Goal: Task Accomplishment & Management: Use online tool/utility

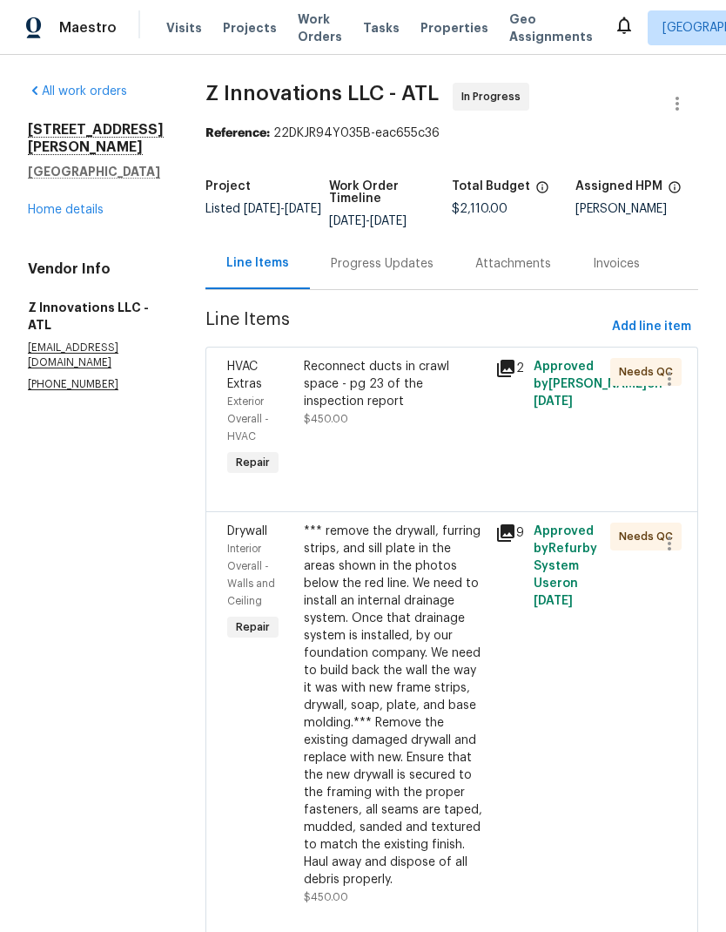
click at [378, 273] on div "Progress Updates" at bounding box center [382, 263] width 145 height 51
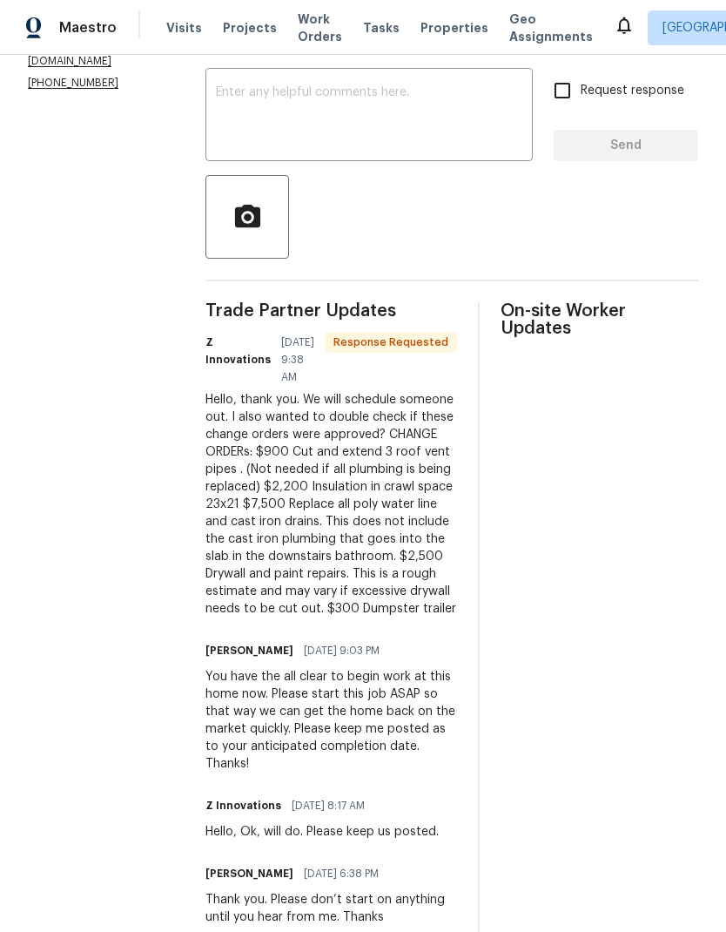
scroll to position [323, 0]
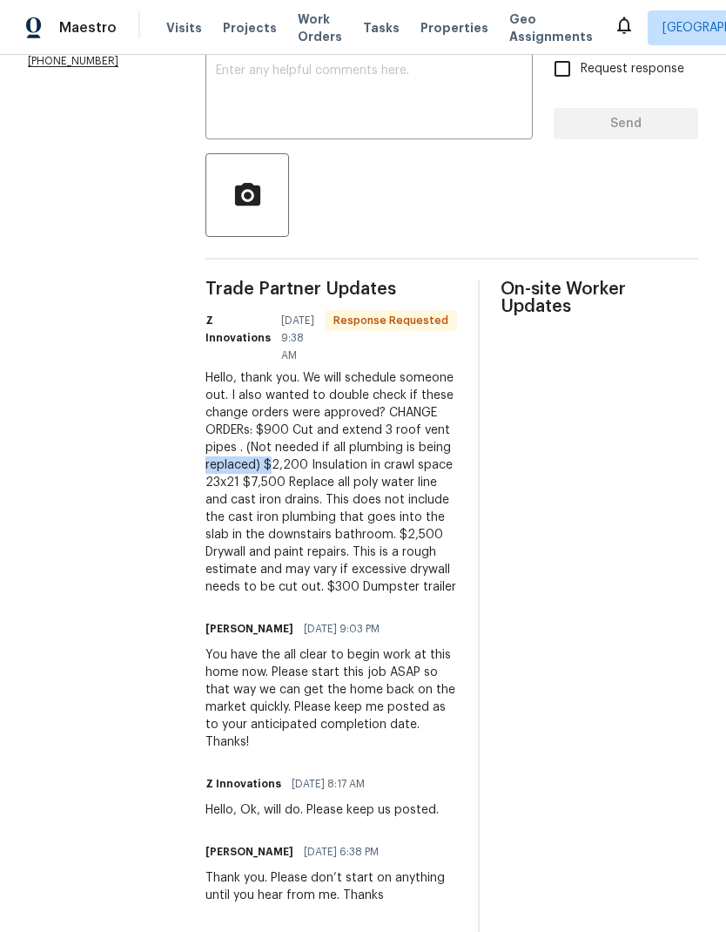
click at [308, 467] on div "Hello, thank you. We will schedule someone out. I also wanted to double check i…" at bounding box center [332, 482] width 252 height 226
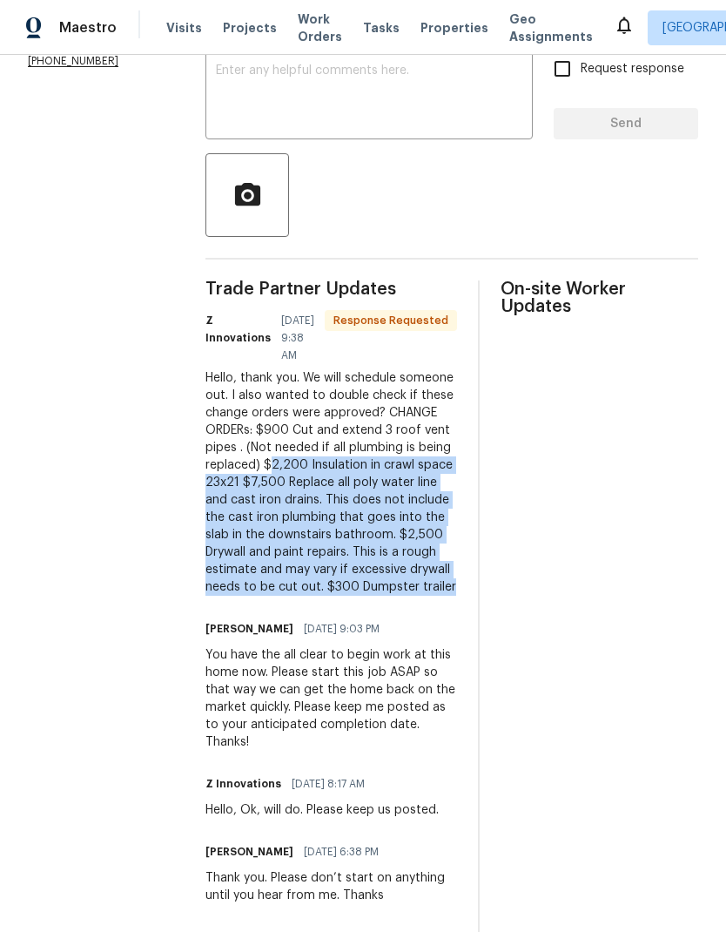
copy div "2,200 Insulation in crawl space 23x21 $7,500 Replace all poly water line and ca…"
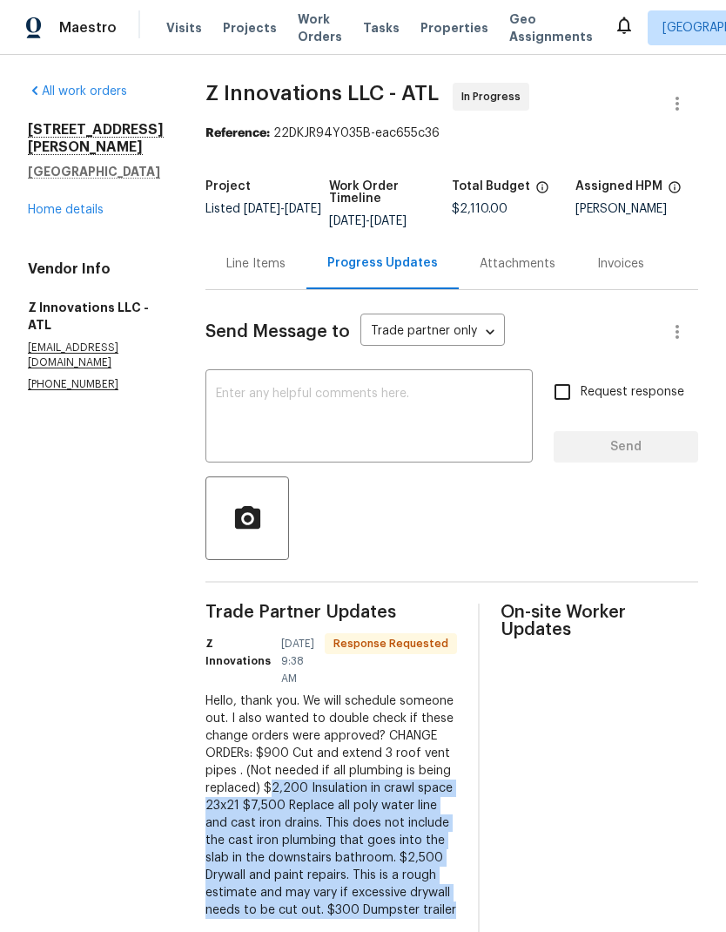
scroll to position [0, 0]
click at [258, 273] on div "Line Items" at bounding box center [256, 263] width 101 height 51
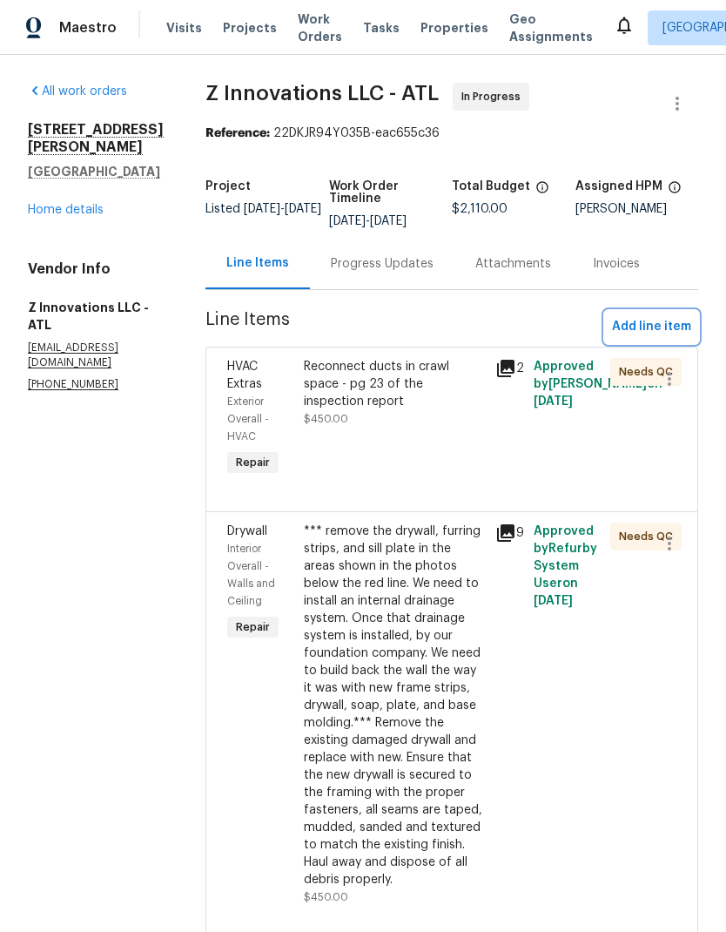
click at [667, 325] on span "Add line item" at bounding box center [651, 327] width 79 height 22
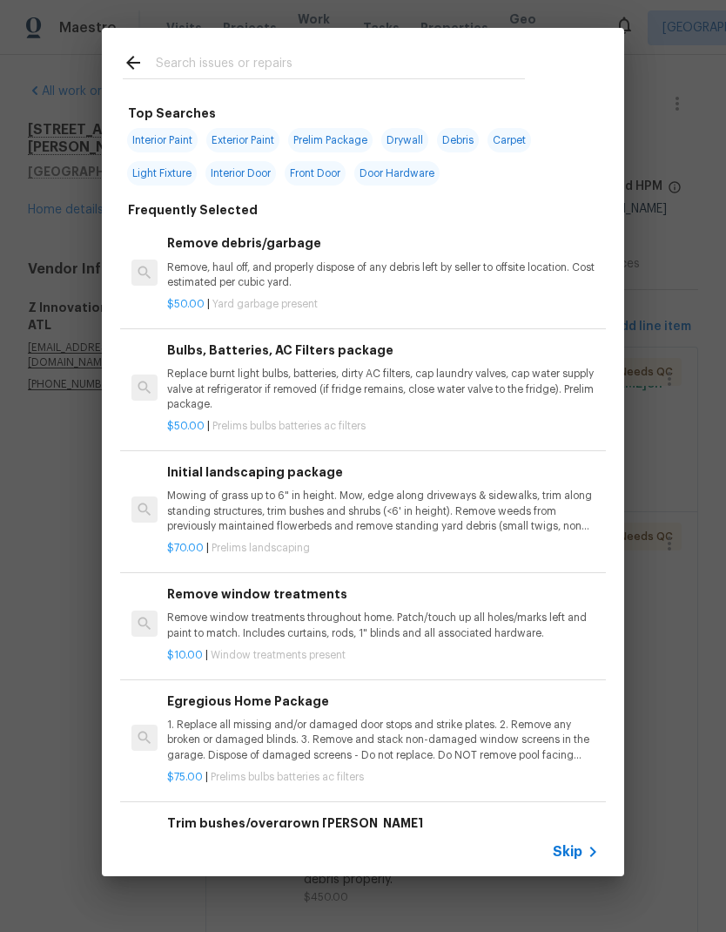
click at [275, 64] on input "text" at bounding box center [340, 65] width 369 height 26
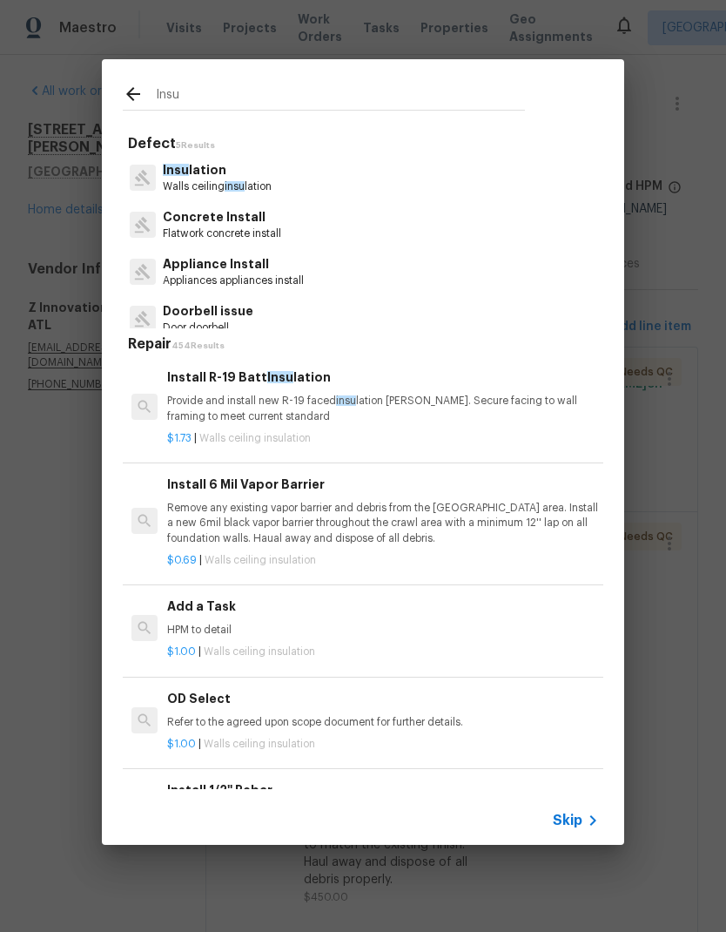
type input "Insul"
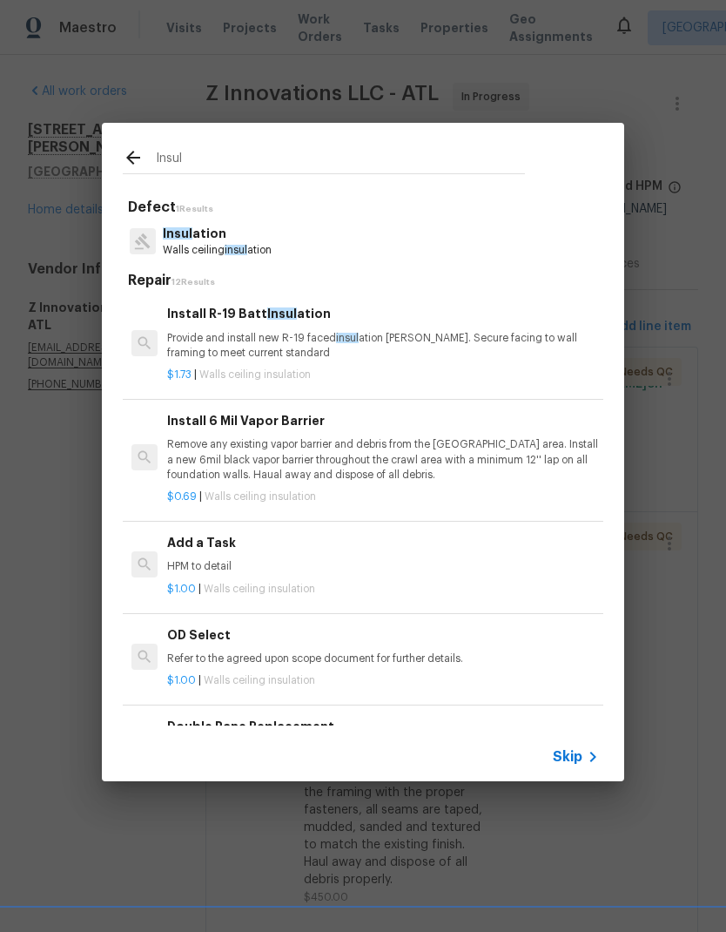
click at [219, 241] on p "Insul ation" at bounding box center [217, 234] width 109 height 18
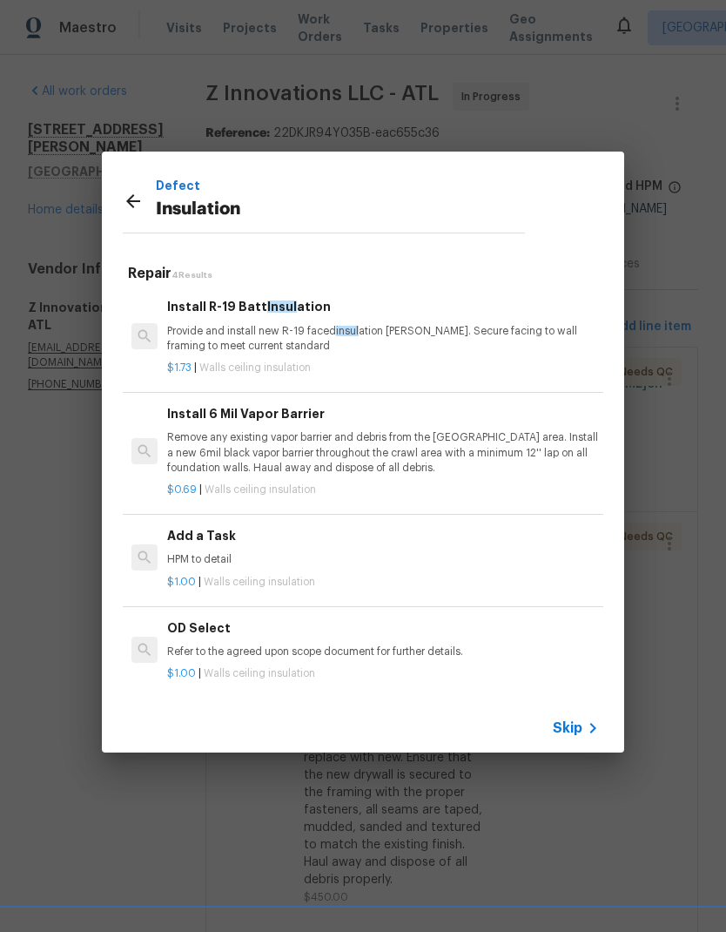
click at [213, 546] on div "Add a Task HPM to detail" at bounding box center [383, 547] width 432 height 42
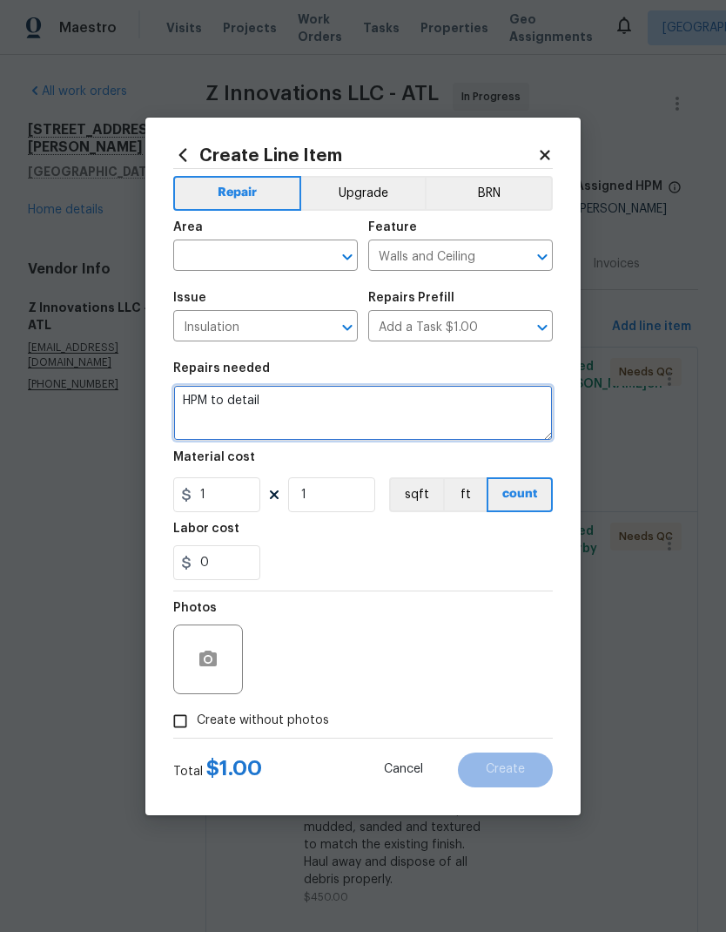
click at [199, 400] on textarea "HPM to detail" at bounding box center [363, 413] width 380 height 56
click at [192, 407] on textarea "HPM to detail" at bounding box center [363, 413] width 380 height 56
click at [192, 406] on textarea "HPM to detail" at bounding box center [363, 413] width 380 height 56
paste textarea "2,200 Insulation in crawl space 23x21"
type textarea "2,200 Insulation in crawl space 23x21"
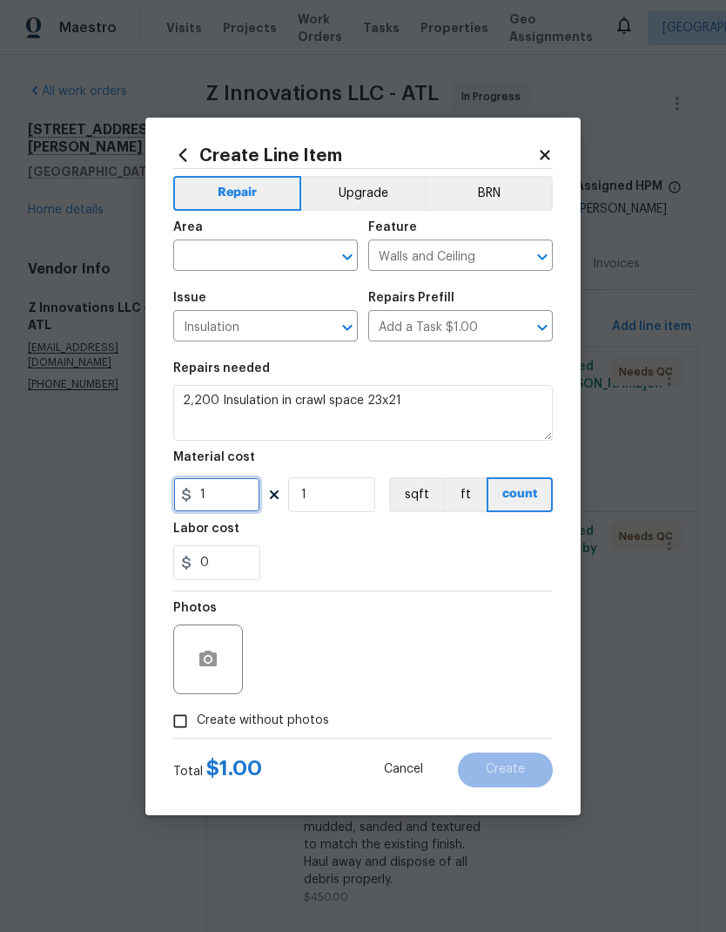
click at [225, 490] on input "1" at bounding box center [216, 494] width 87 height 35
type input "2200"
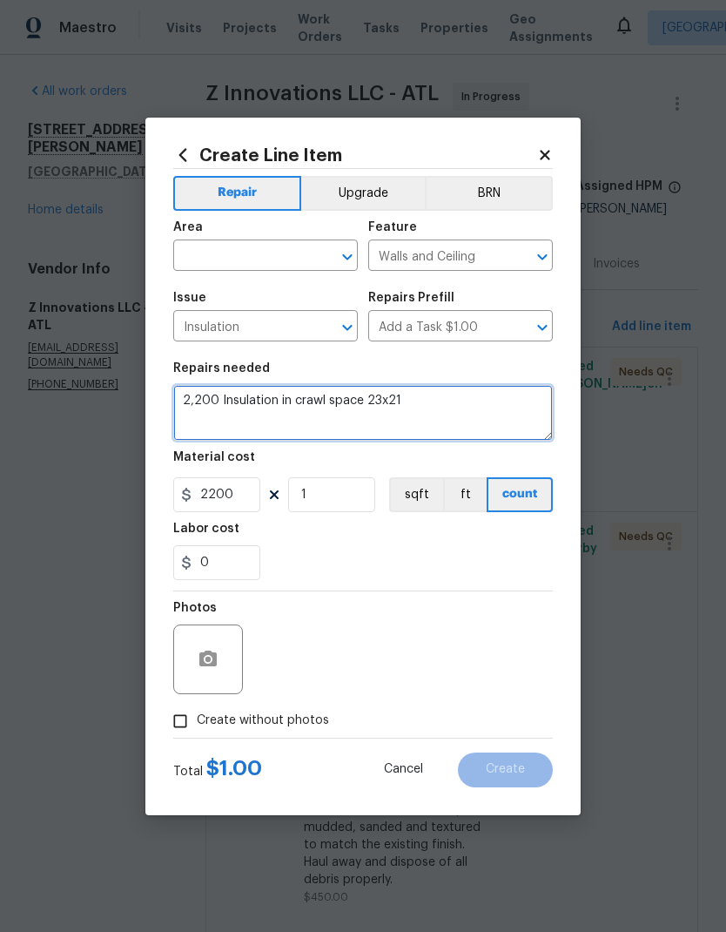
click at [216, 408] on textarea "2,200 Insulation in crawl space 23x21" at bounding box center [363, 413] width 380 height 56
click at [217, 401] on textarea "2,200 Insulation in crawl space 23x21" at bounding box center [363, 413] width 380 height 56
type textarea "Insulation in crawl space 23x21"
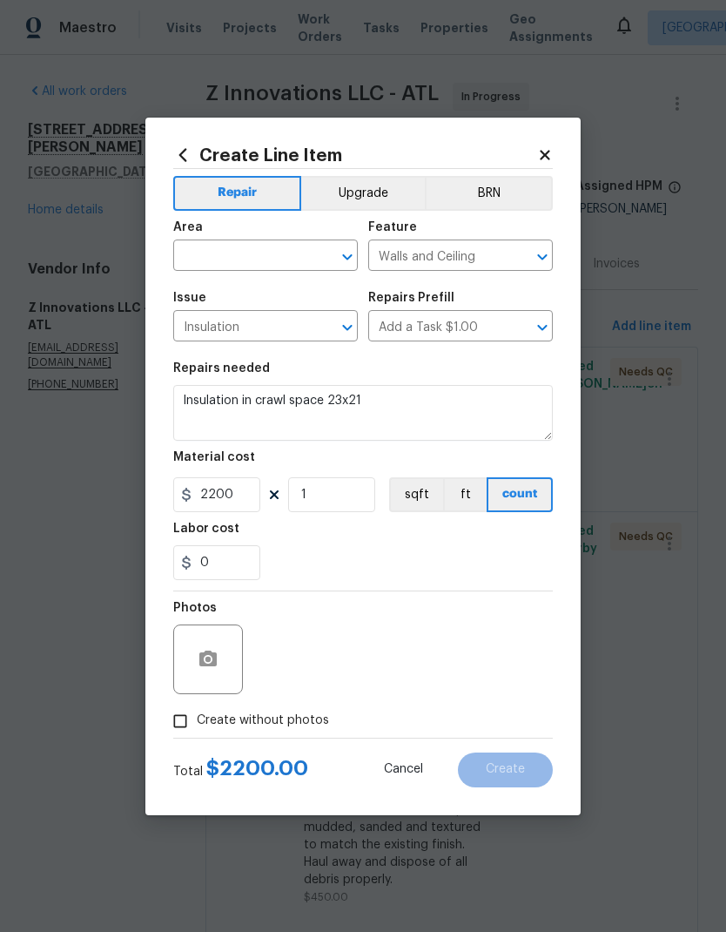
click at [271, 256] on input "text" at bounding box center [241, 257] width 136 height 27
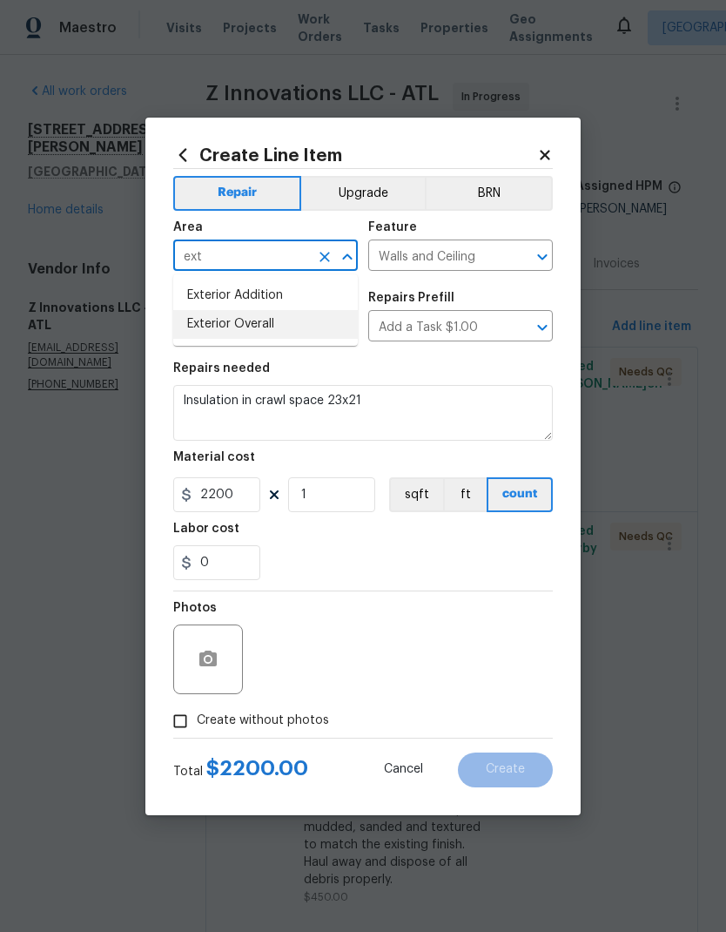
click at [255, 332] on li "Exterior Overall" at bounding box center [265, 324] width 185 height 29
type input "Exterior Overall"
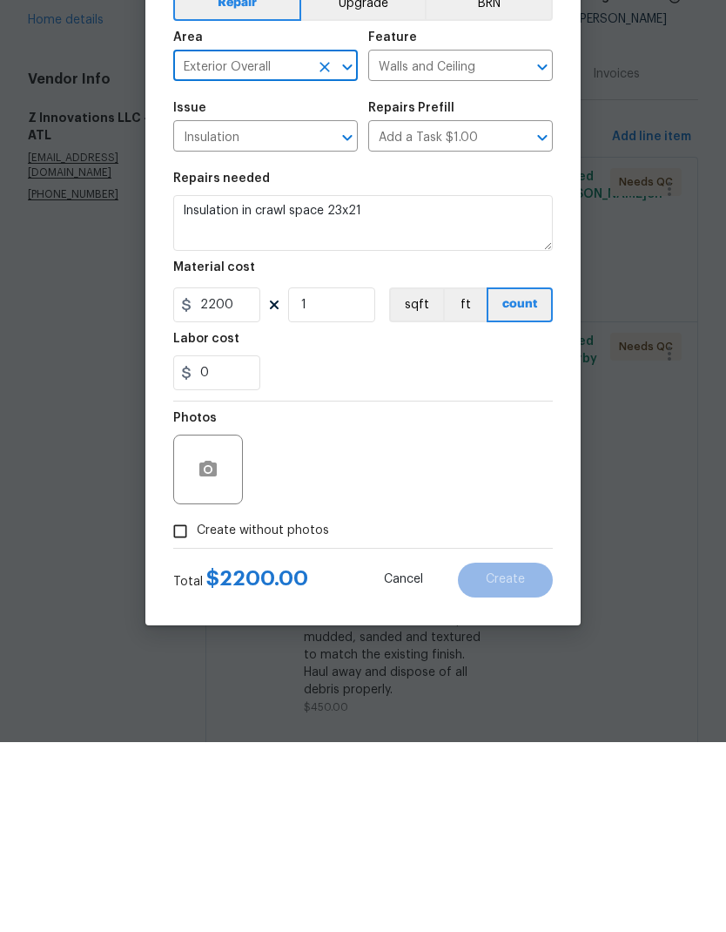
click at [179, 705] on input "Create without photos" at bounding box center [180, 721] width 33 height 33
checkbox input "true"
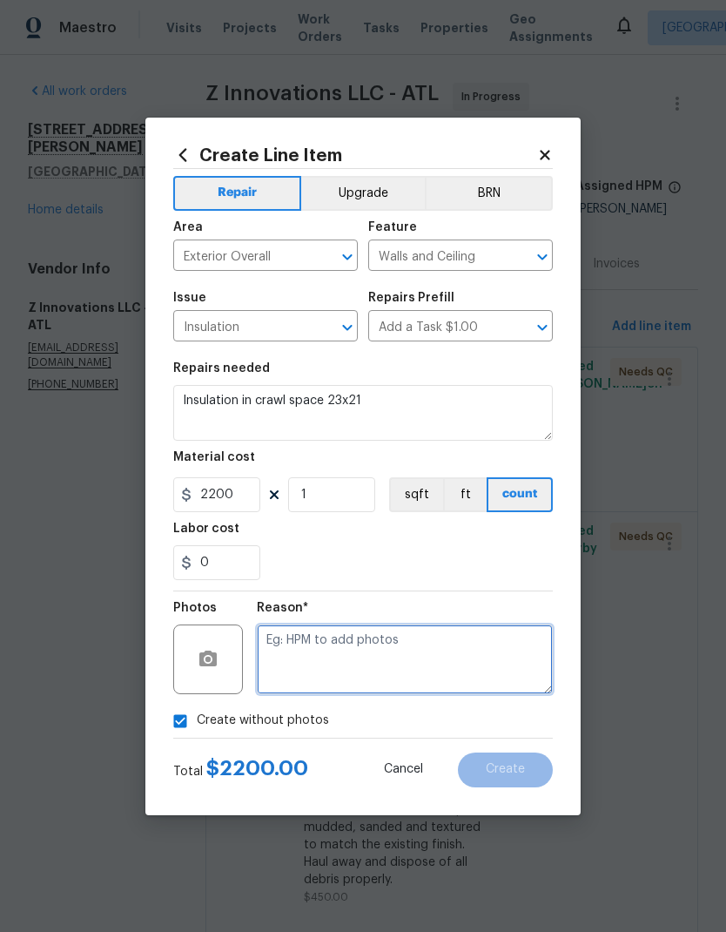
click at [352, 637] on textarea at bounding box center [405, 659] width 296 height 70
type textarea "H p.m. to add photo"
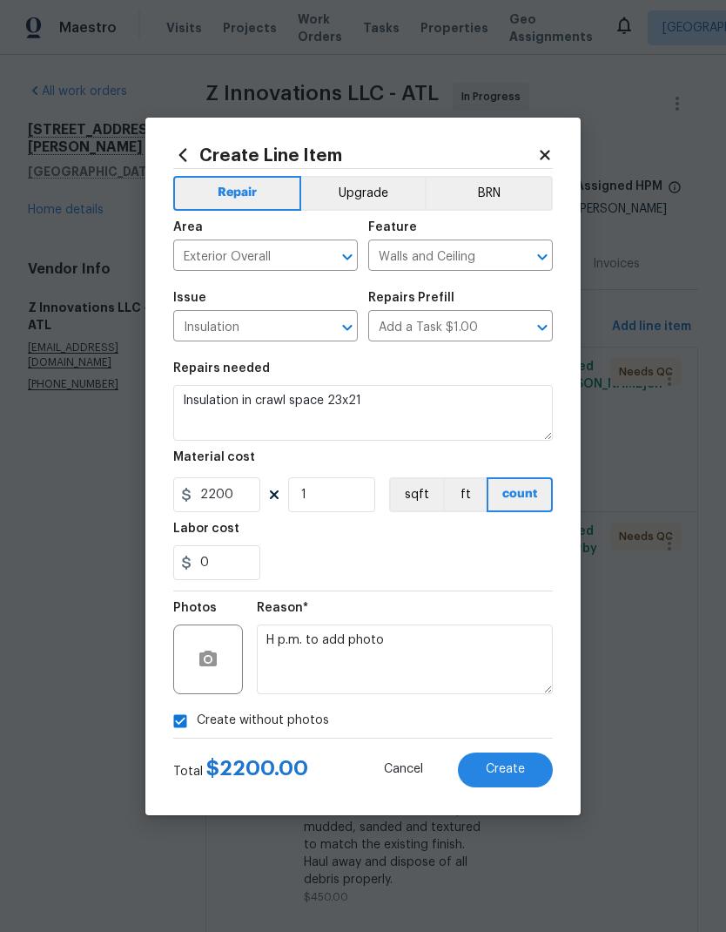
click at [521, 776] on span "Create" at bounding box center [505, 769] width 39 height 13
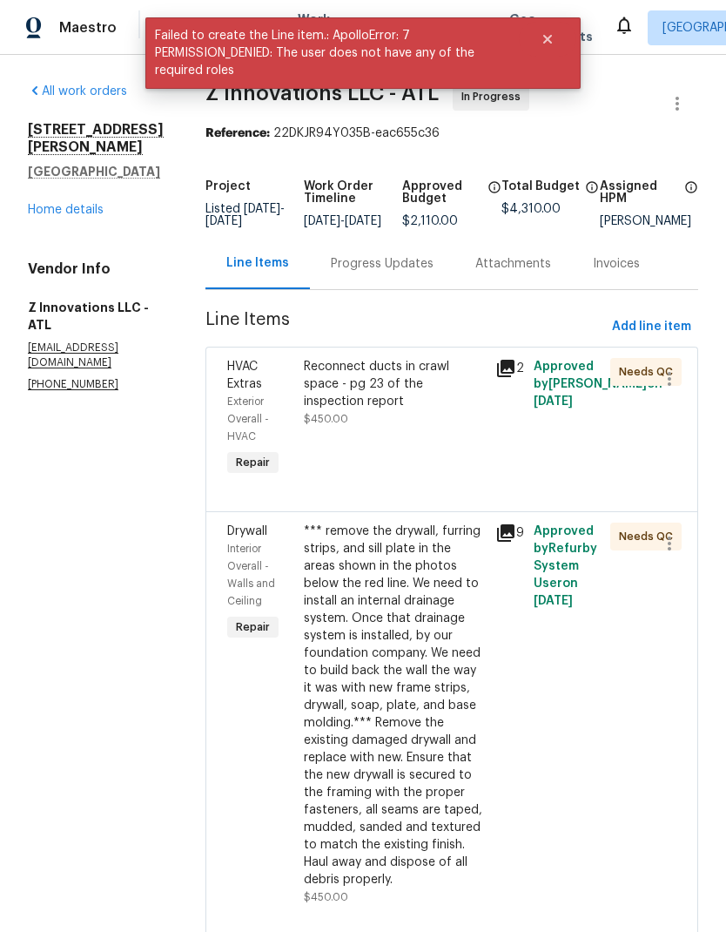
scroll to position [0, 0]
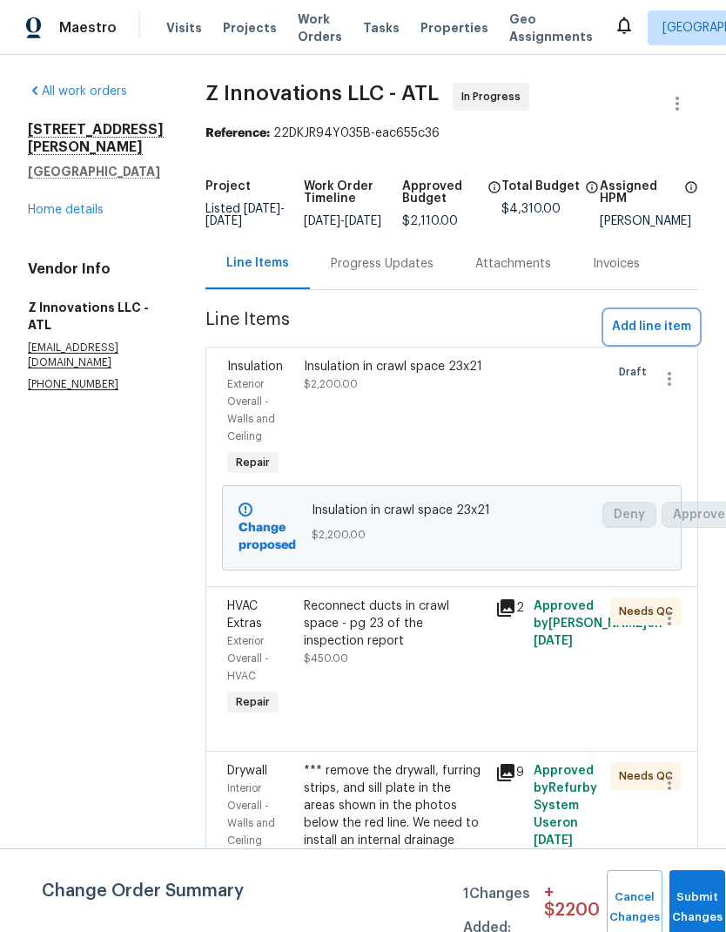
click at [653, 338] on span "Add line item" at bounding box center [651, 327] width 79 height 22
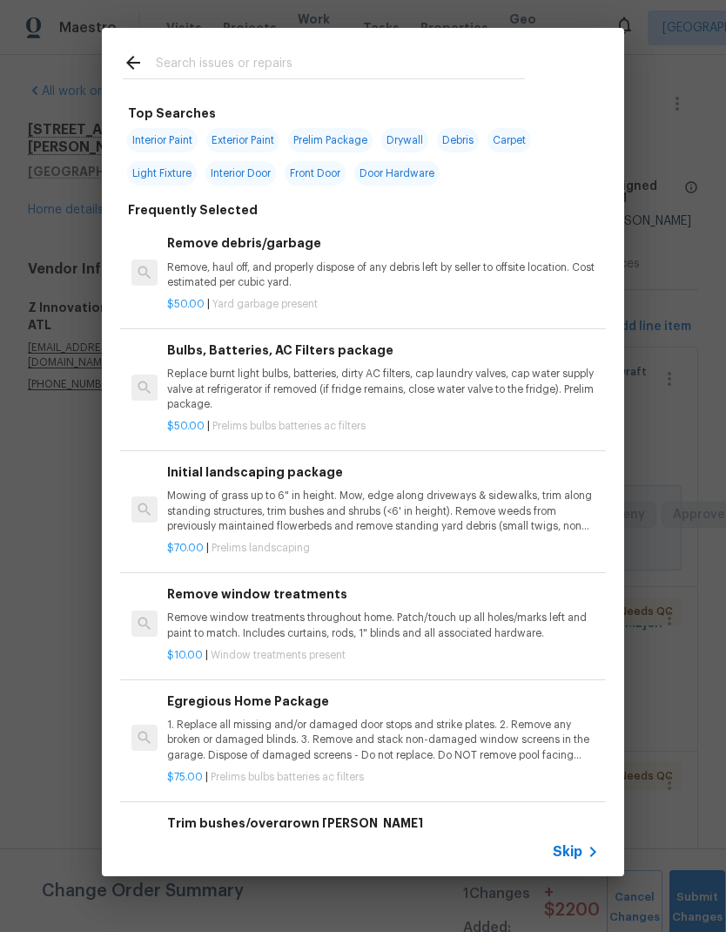
click at [298, 70] on input "text" at bounding box center [340, 65] width 369 height 26
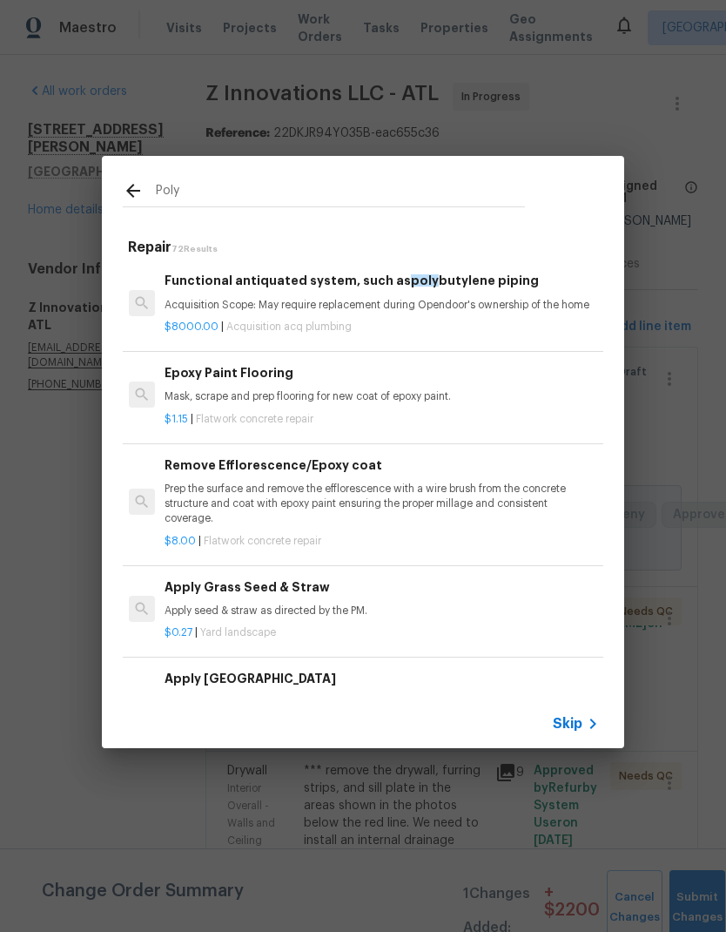
scroll to position [0, 3]
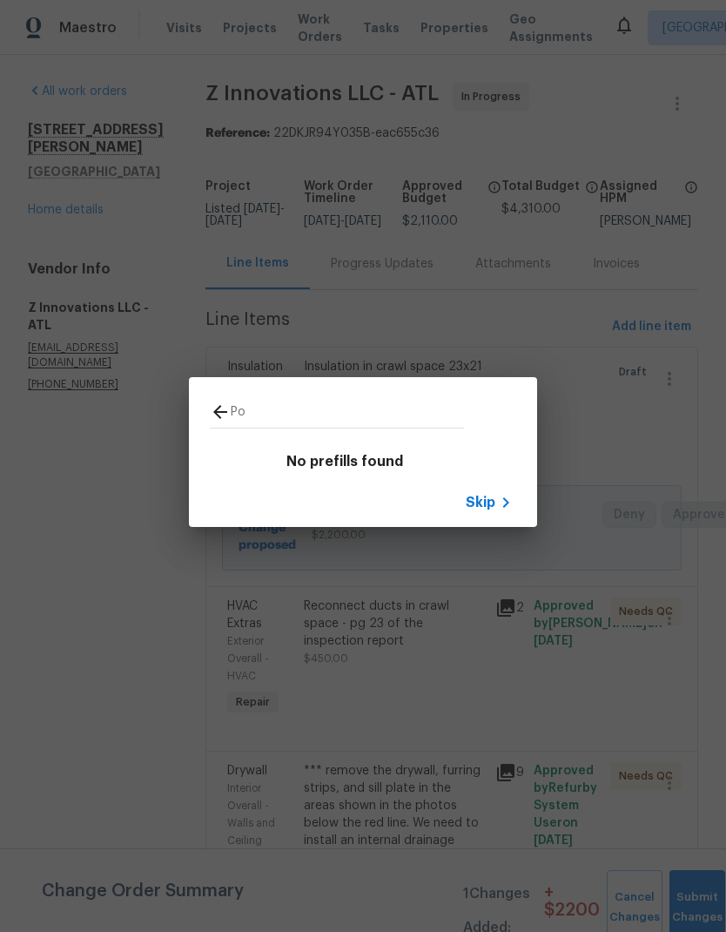
type input "P"
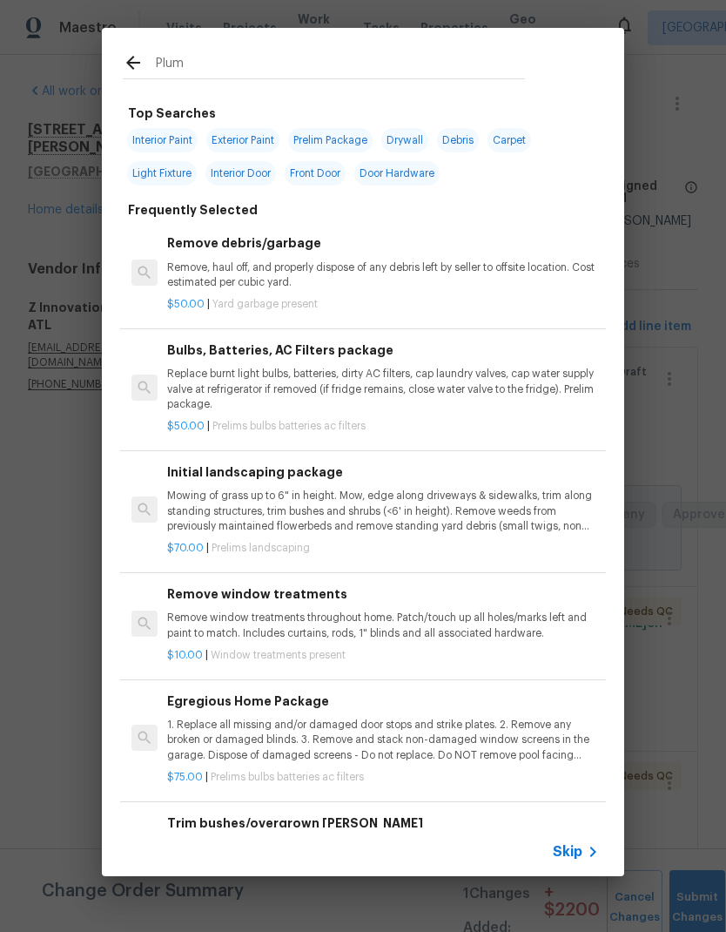
type input "Plumb"
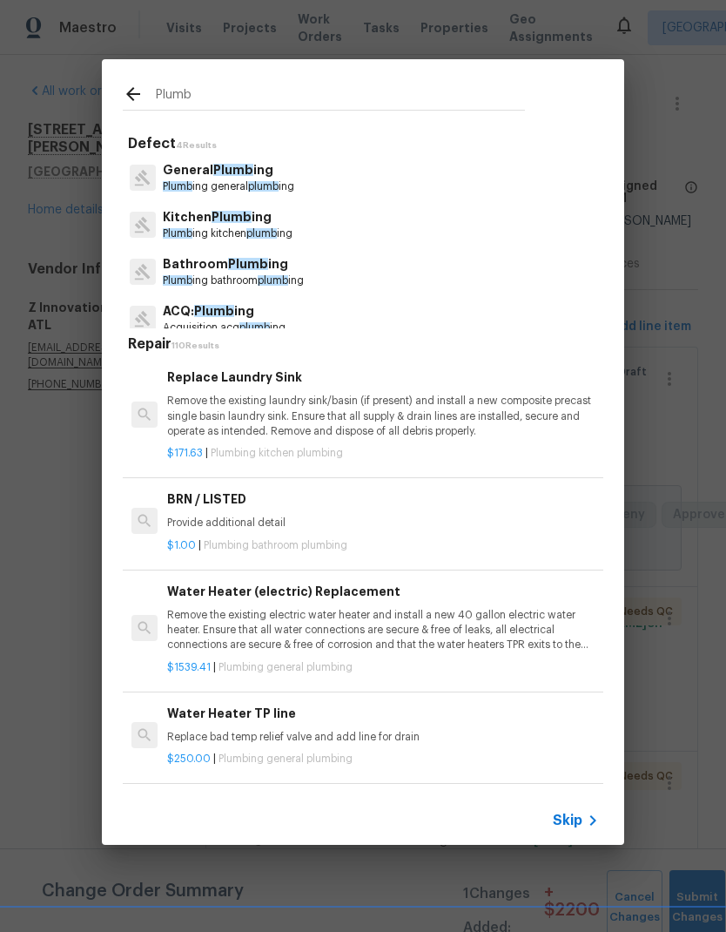
click at [270, 180] on p "Plumb ing general plumb ing" at bounding box center [229, 186] width 132 height 15
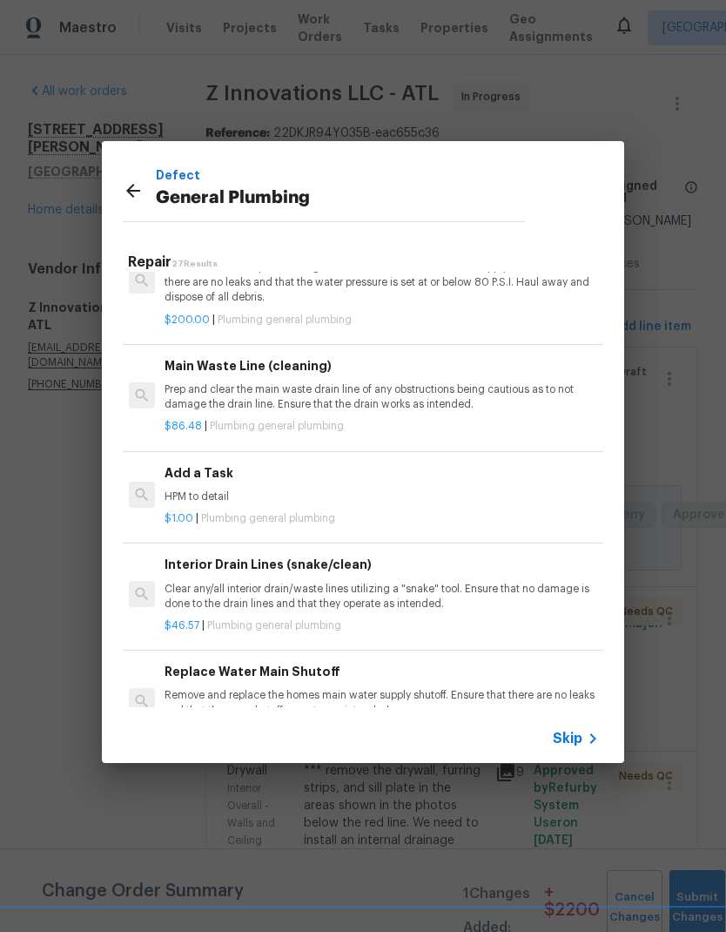
scroll to position [1791, 3]
click at [204, 490] on p "HPM to detail" at bounding box center [381, 497] width 432 height 15
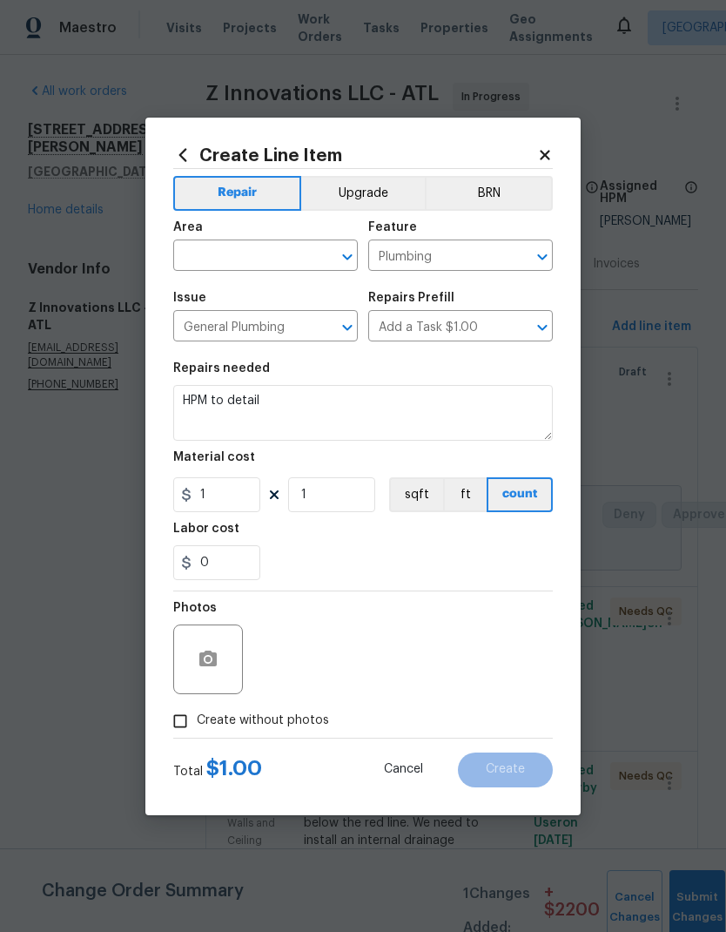
click at [267, 252] on input "text" at bounding box center [241, 257] width 136 height 27
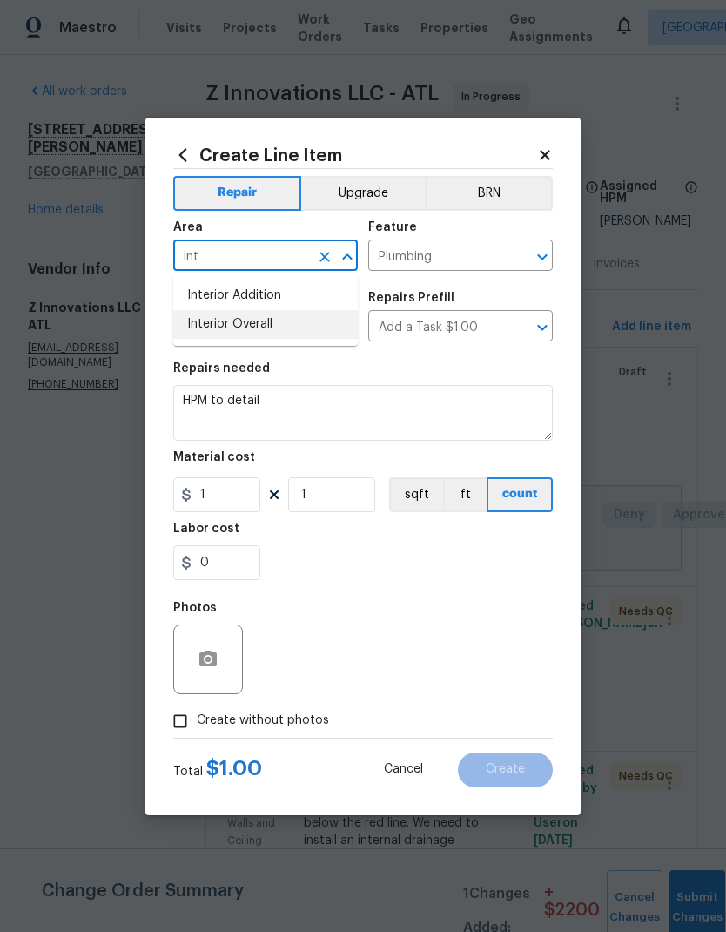
click at [253, 334] on li "Interior Overall" at bounding box center [265, 324] width 185 height 29
type input "Interior Overall"
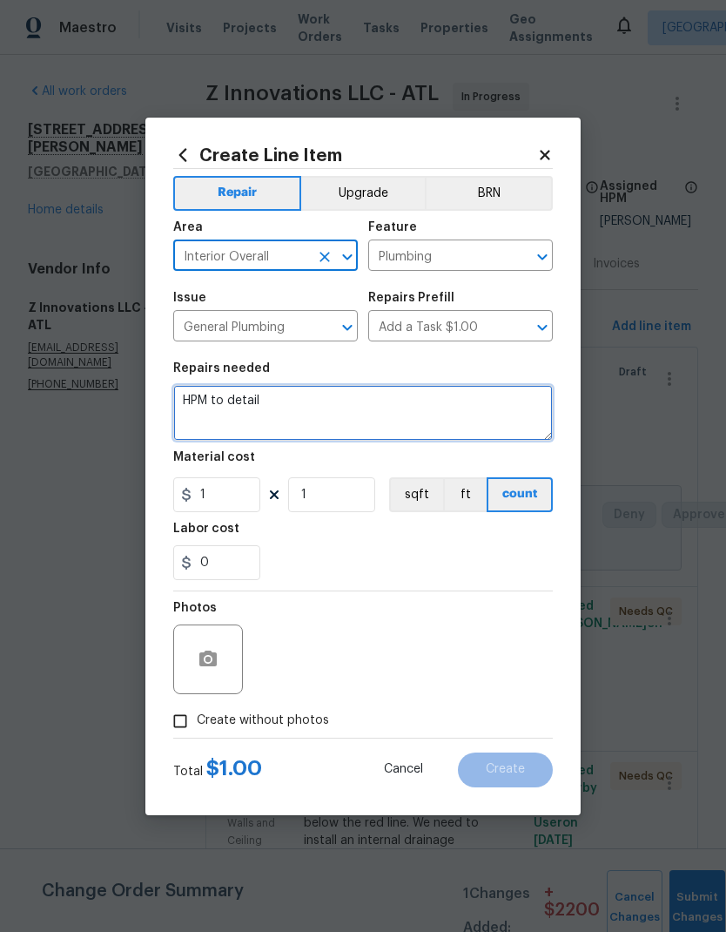
click at [205, 406] on textarea "HPM to detail" at bounding box center [363, 413] width 380 height 56
click at [205, 405] on textarea "HPM to detail" at bounding box center [363, 413] width 380 height 56
click at [193, 405] on textarea "HPM to detail" at bounding box center [363, 413] width 380 height 56
click at [193, 404] on textarea "HPM to detail" at bounding box center [363, 413] width 380 height 56
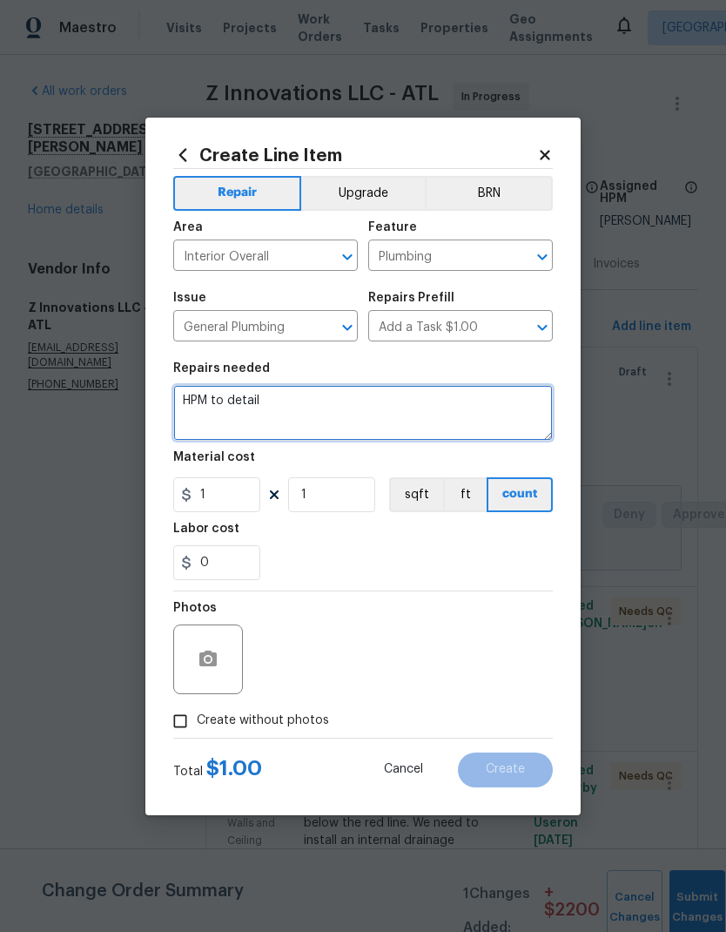
paste textarea "7,500 Replace all poly water line and cast iron drains. This does not include t…"
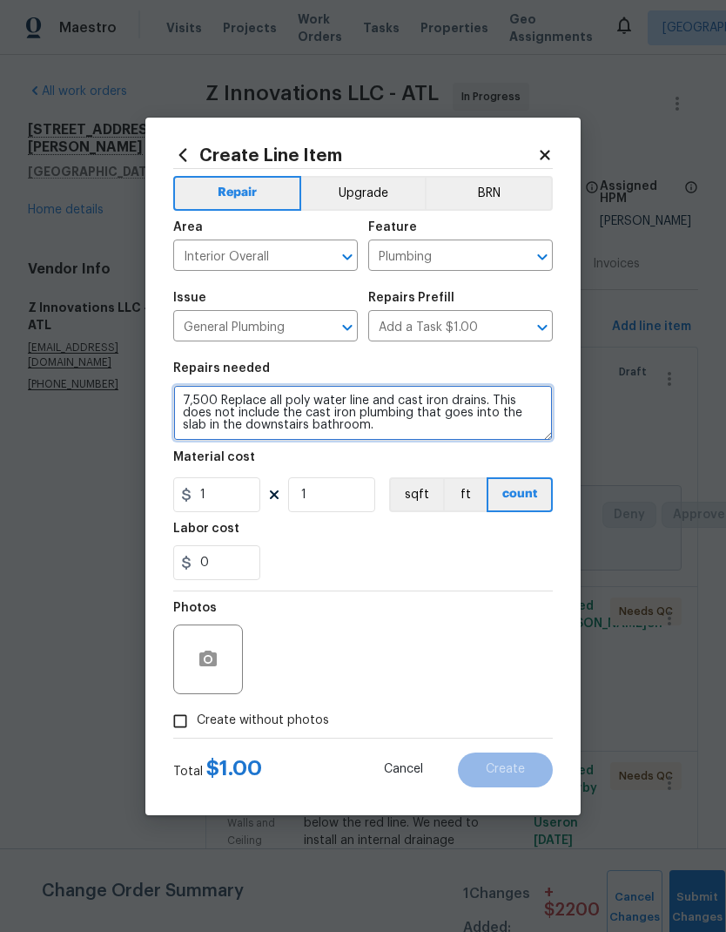
type textarea "7,500 Replace all poly water line and cast iron drains. This does not include t…"
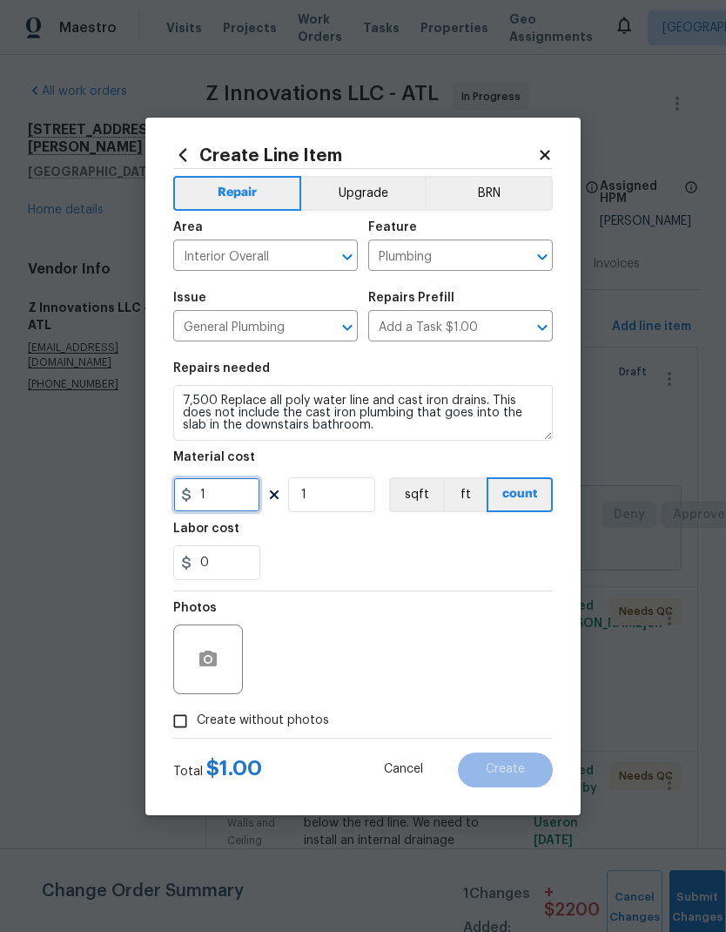
click at [237, 500] on input "1" at bounding box center [216, 494] width 87 height 35
type input "7500"
click at [341, 500] on input "1" at bounding box center [331, 494] width 87 height 35
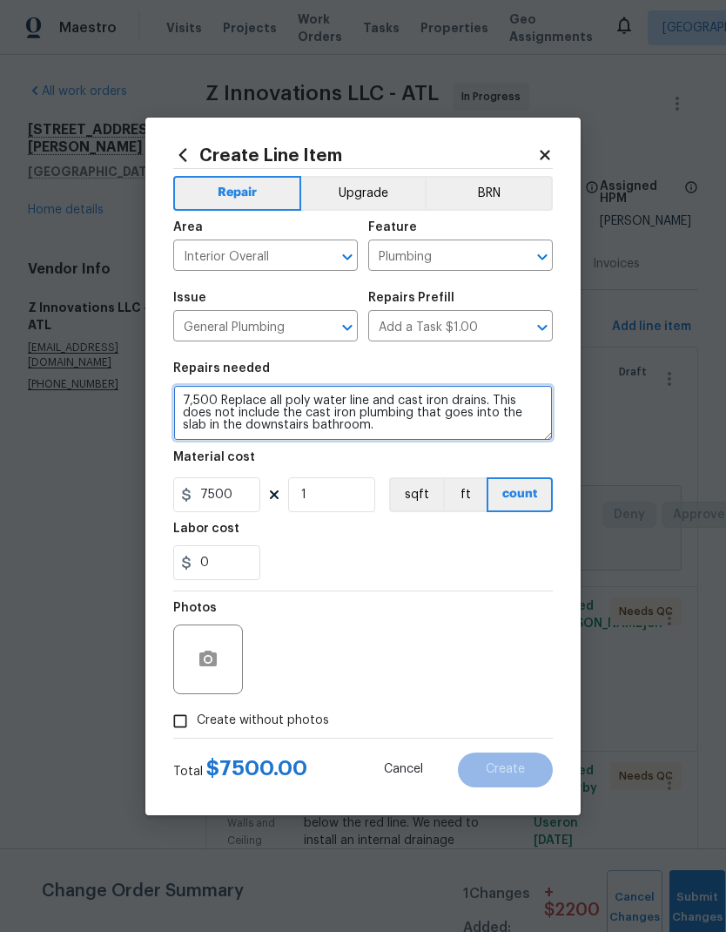
click at [216, 407] on textarea "7,500 Replace all poly water line and cast iron drains. This does not include t…" at bounding box center [363, 413] width 380 height 56
type textarea "Replace all poly water line and cast iron drains. This does not include the cas…"
click at [186, 730] on input "Create without photos" at bounding box center [180, 721] width 33 height 33
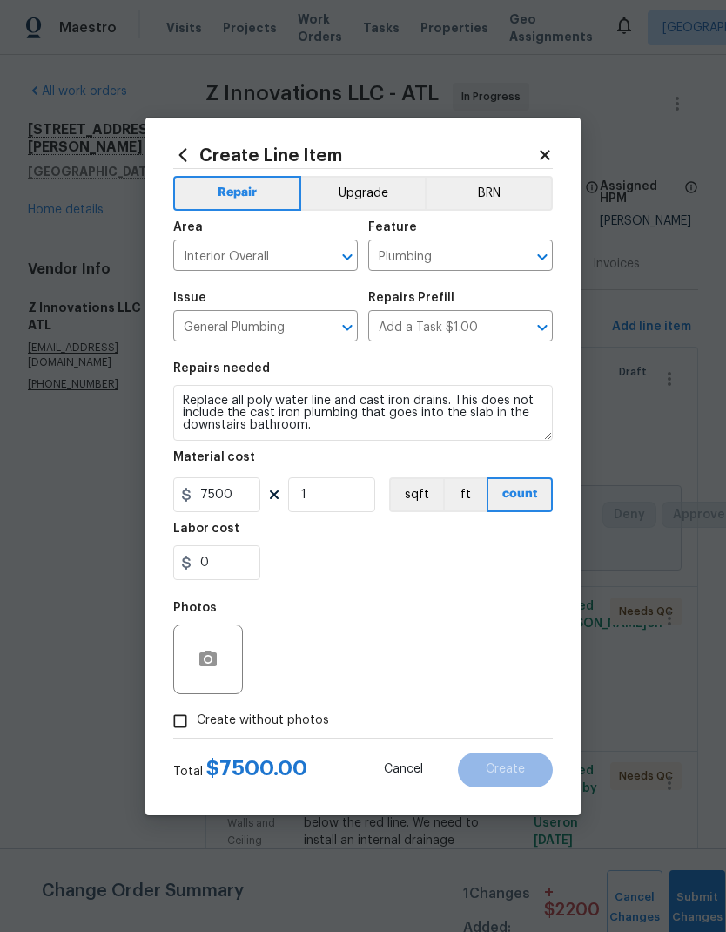
checkbox input "true"
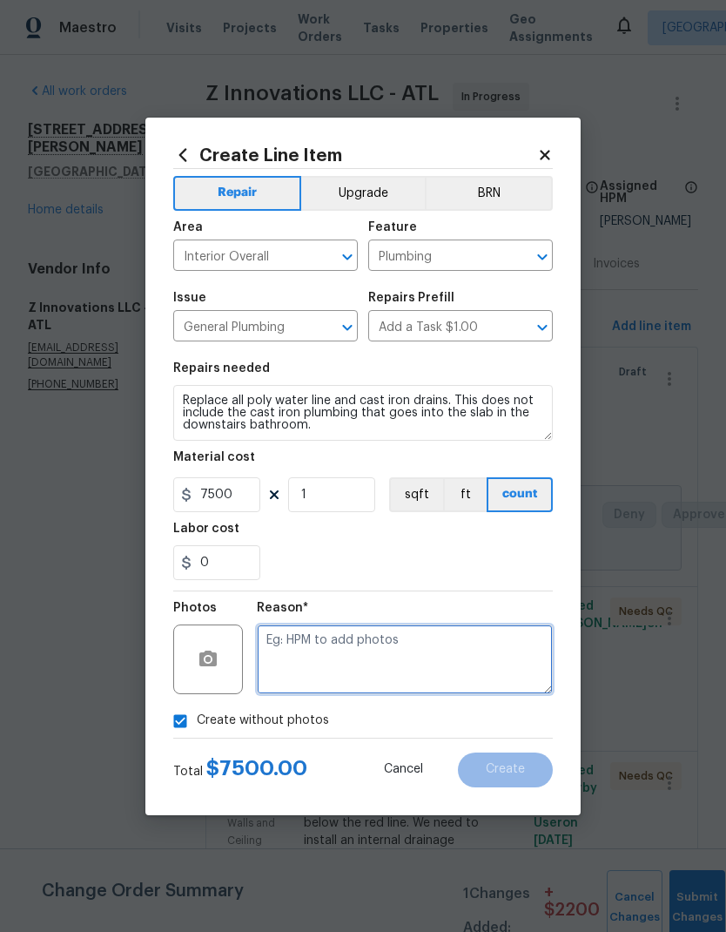
click at [352, 652] on textarea at bounding box center [405, 659] width 296 height 70
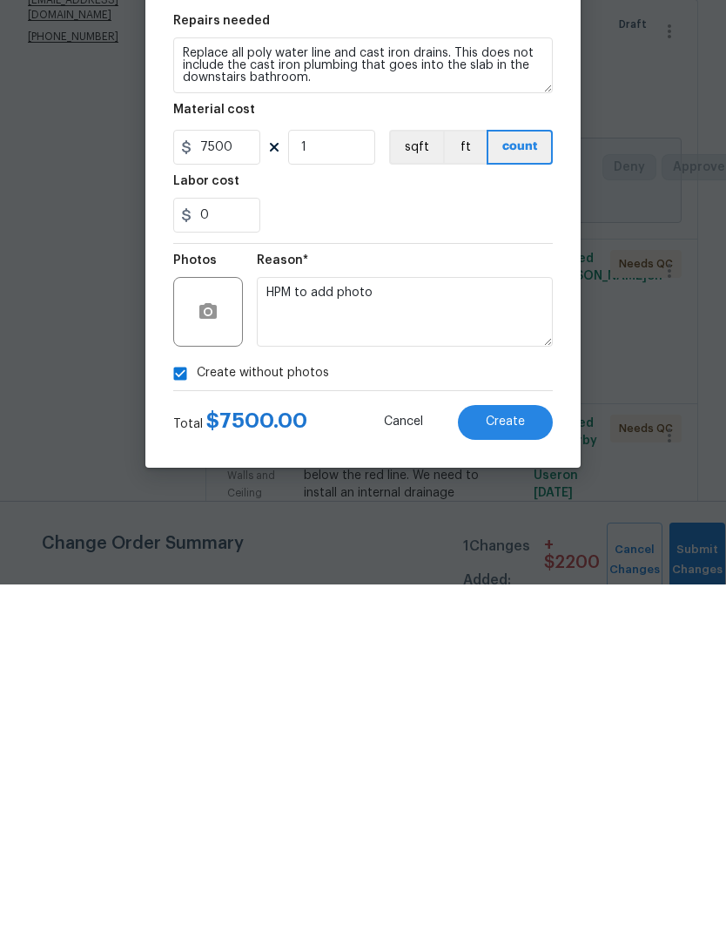
scroll to position [70, 0]
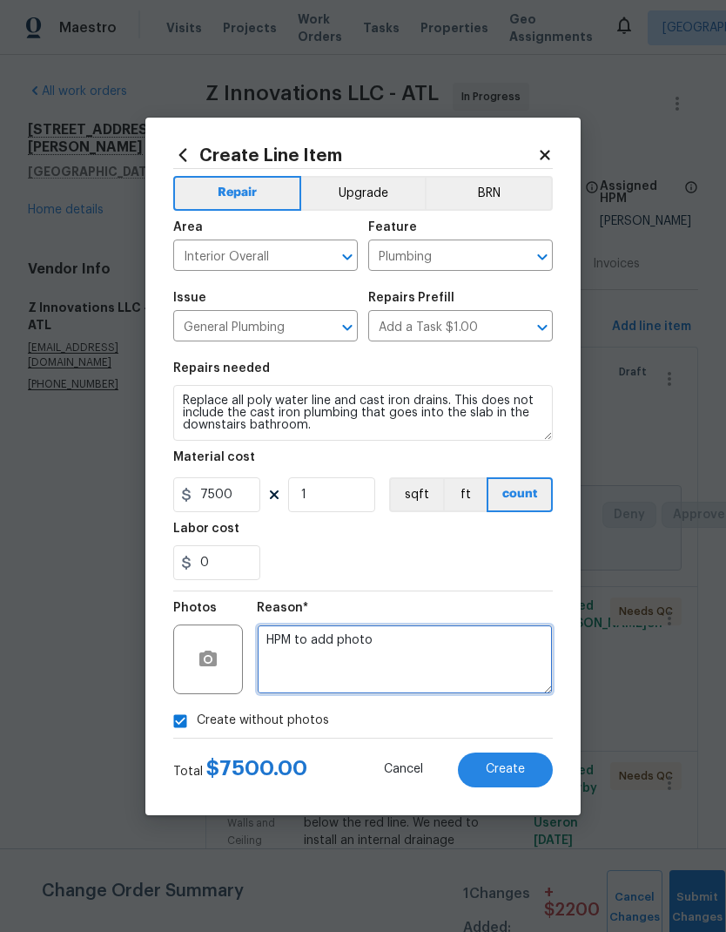
type textarea "HPM to add photo"
click at [501, 772] on span "Create" at bounding box center [505, 769] width 39 height 13
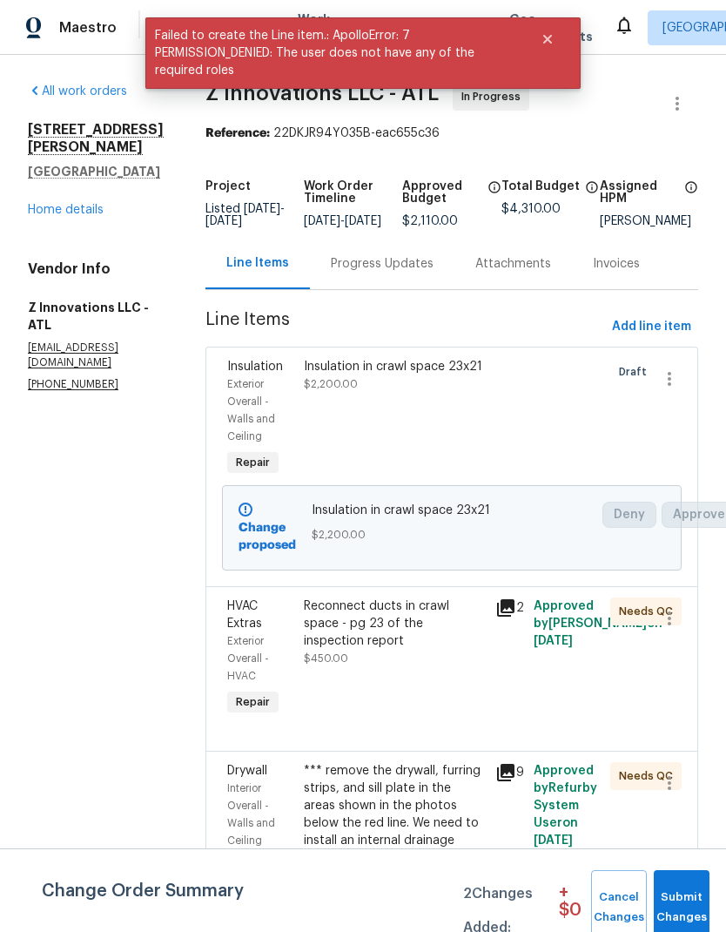
scroll to position [0, 0]
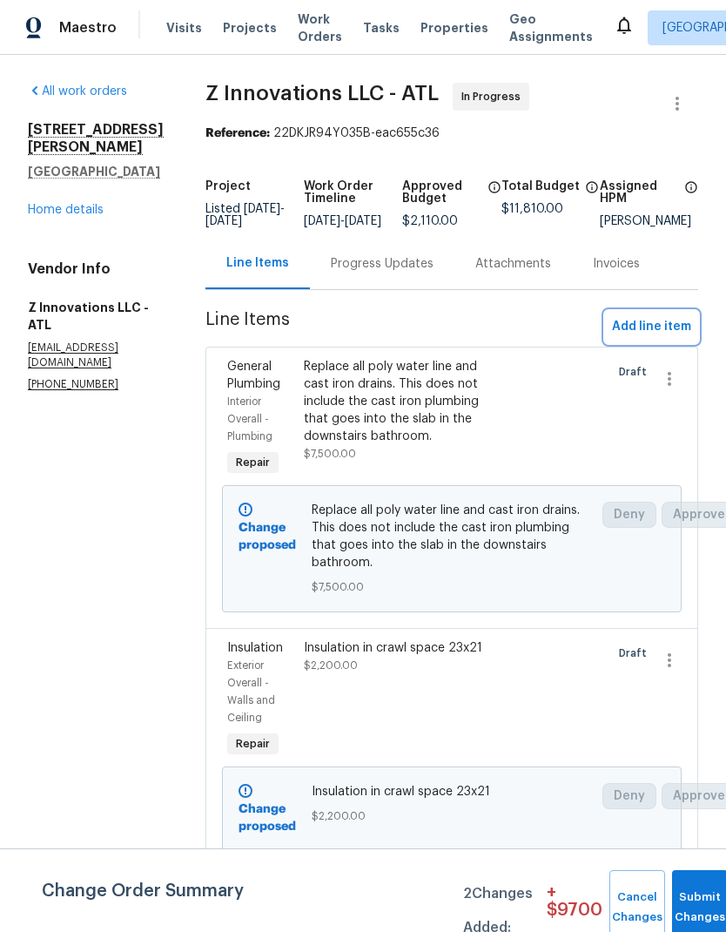
click at [653, 338] on span "Add line item" at bounding box center [651, 327] width 79 height 22
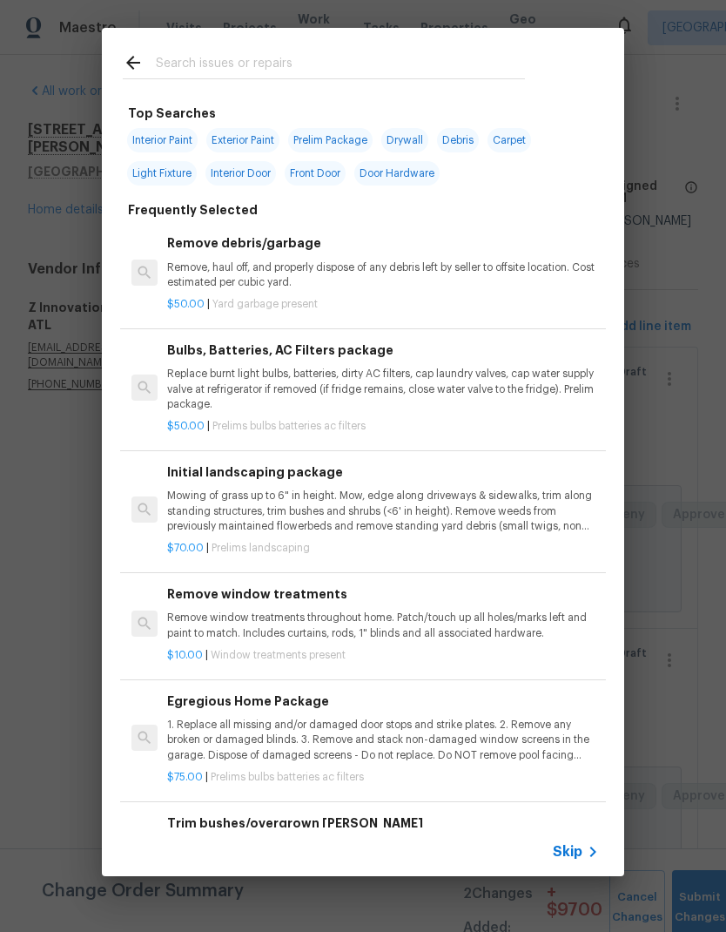
click at [290, 70] on input "text" at bounding box center [340, 65] width 369 height 26
click at [415, 136] on span "Drywall" at bounding box center [404, 140] width 47 height 24
type input "Drywall"
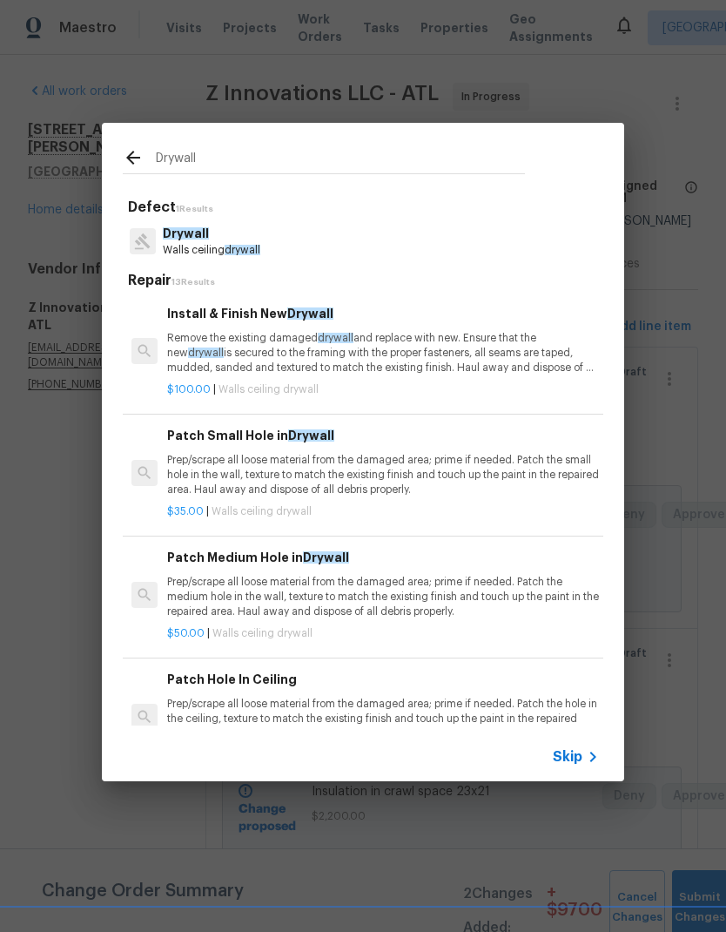
click at [279, 364] on p "Remove the existing damaged drywall and replace with new. Ensure that the new d…" at bounding box center [383, 353] width 432 height 44
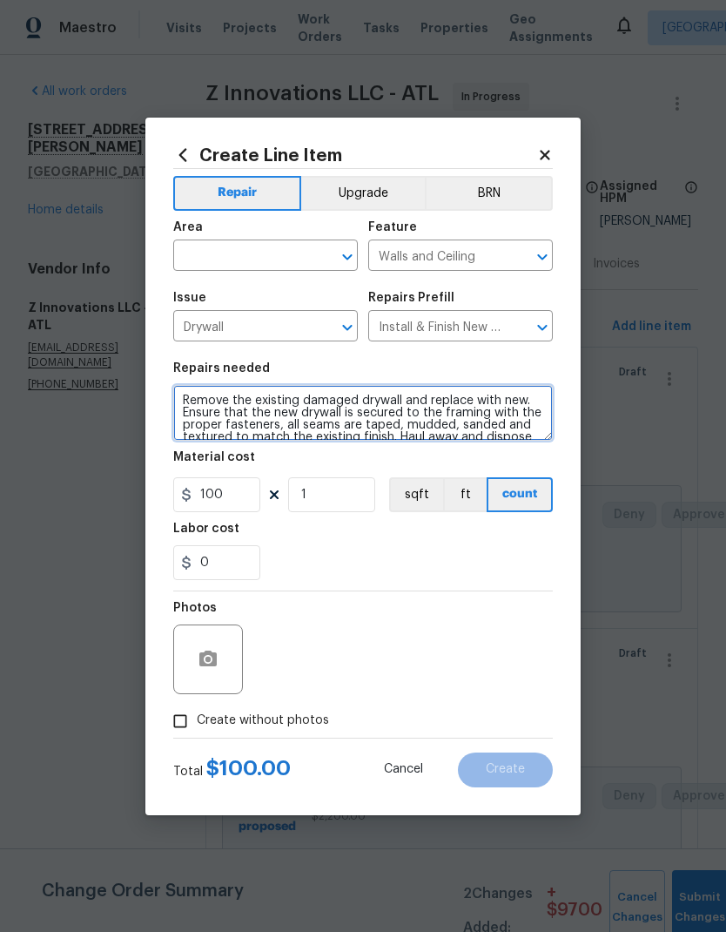
click at [183, 398] on textarea "Remove the existing damaged drywall and replace with new. Ensure that the new d…" at bounding box center [363, 413] width 380 height 56
click at [233, 389] on textarea "Remove the existing damaged drywall and replace with new. Ensure that the new d…" at bounding box center [363, 413] width 380 height 56
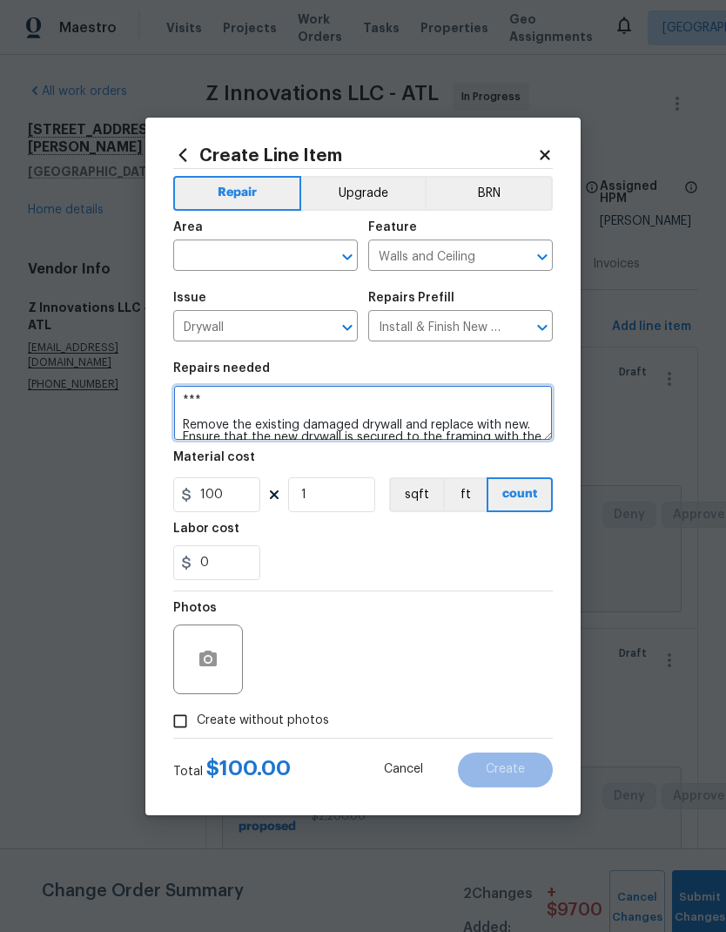
click at [255, 398] on textarea "*** Remove the existing damaged drywall and replace with new. Ensure that the n…" at bounding box center [363, 413] width 380 height 56
paste textarea "2,500 Drywall and paint repairs"
type textarea "*** 2,500 Drywall and paint repairs Remove the existing damaged drywall and rep…"
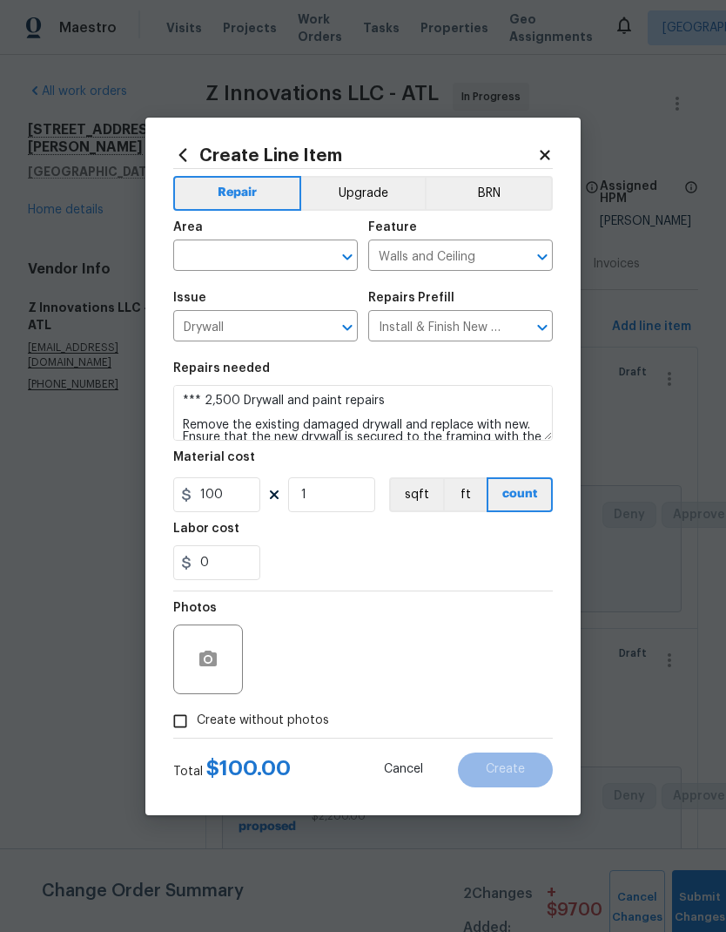
click at [284, 260] on input "text" at bounding box center [241, 257] width 136 height 27
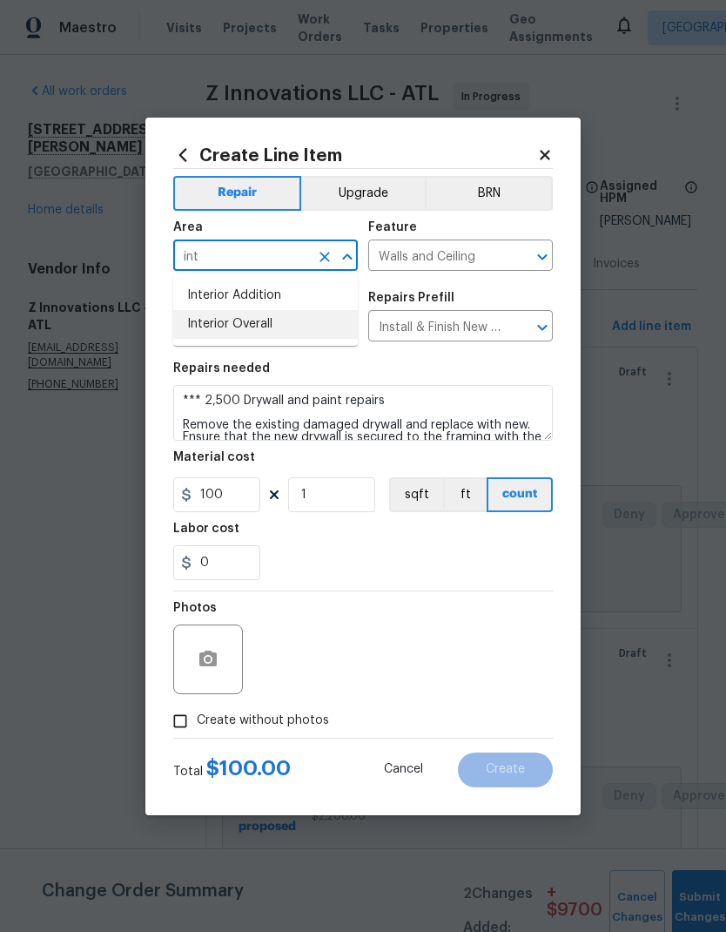
click at [256, 333] on li "Interior Overall" at bounding box center [265, 324] width 185 height 29
type input "Interior Overall"
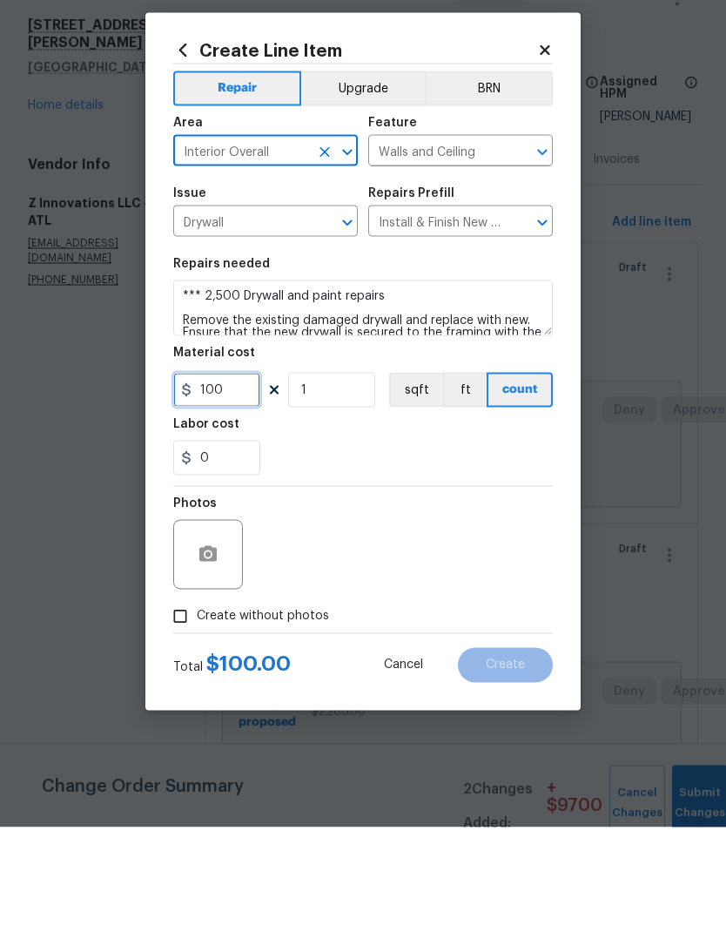
click at [240, 477] on input "100" at bounding box center [216, 494] width 87 height 35
type input "2500"
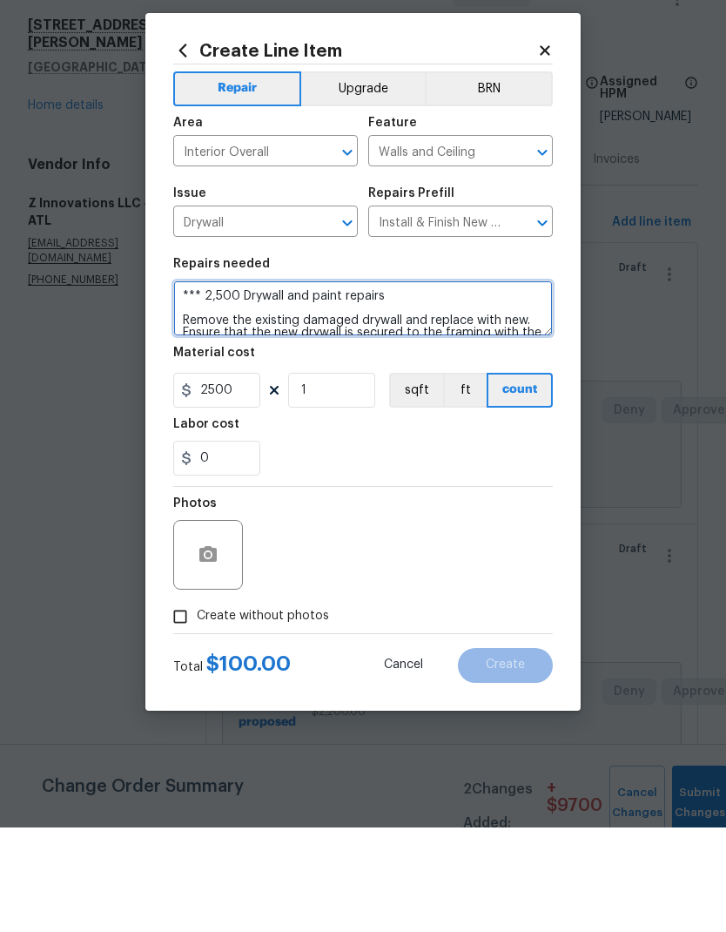
click at [238, 385] on textarea "*** 2,500 Drywall and paint repairs Remove the existing damaged drywall and rep…" at bounding box center [363, 413] width 380 height 56
click at [373, 385] on textarea "*** Drywall and paint repairs Remove the existing damaged drywall and replace w…" at bounding box center [363, 413] width 380 height 56
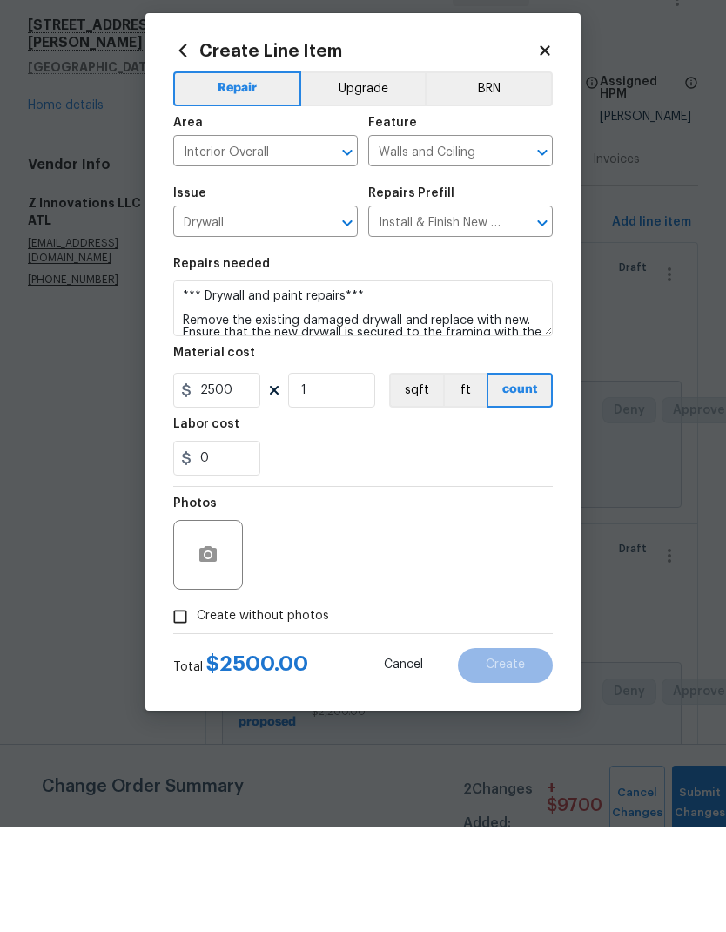
scroll to position [70, 0]
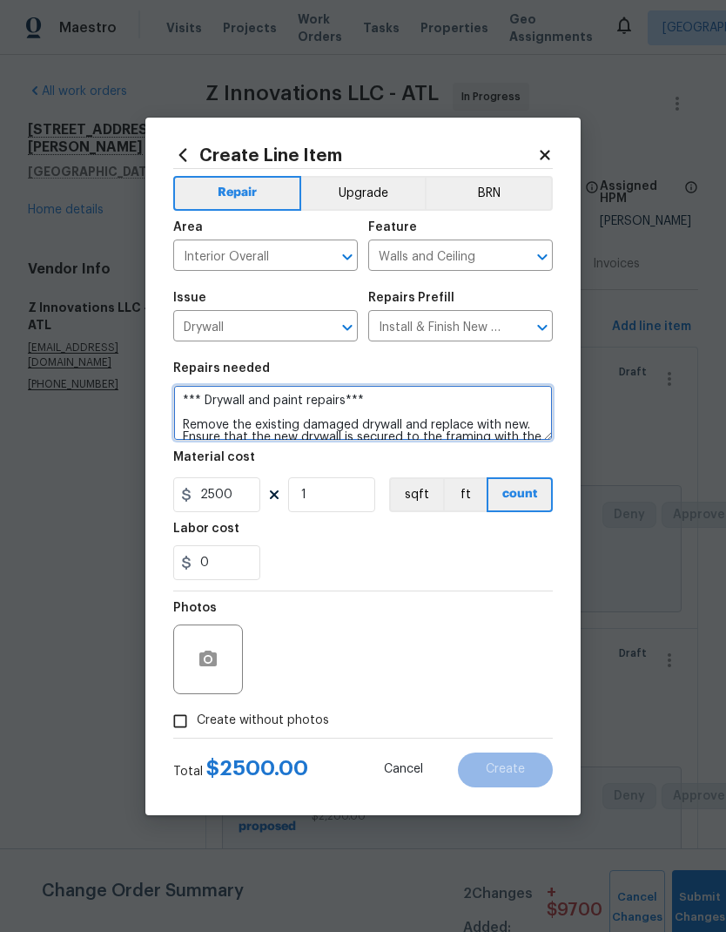
type textarea "*** Drywall and paint repairs*** Remove the existing damaged drywall and replac…"
click at [177, 733] on input "Create without photos" at bounding box center [180, 721] width 33 height 33
checkbox input "true"
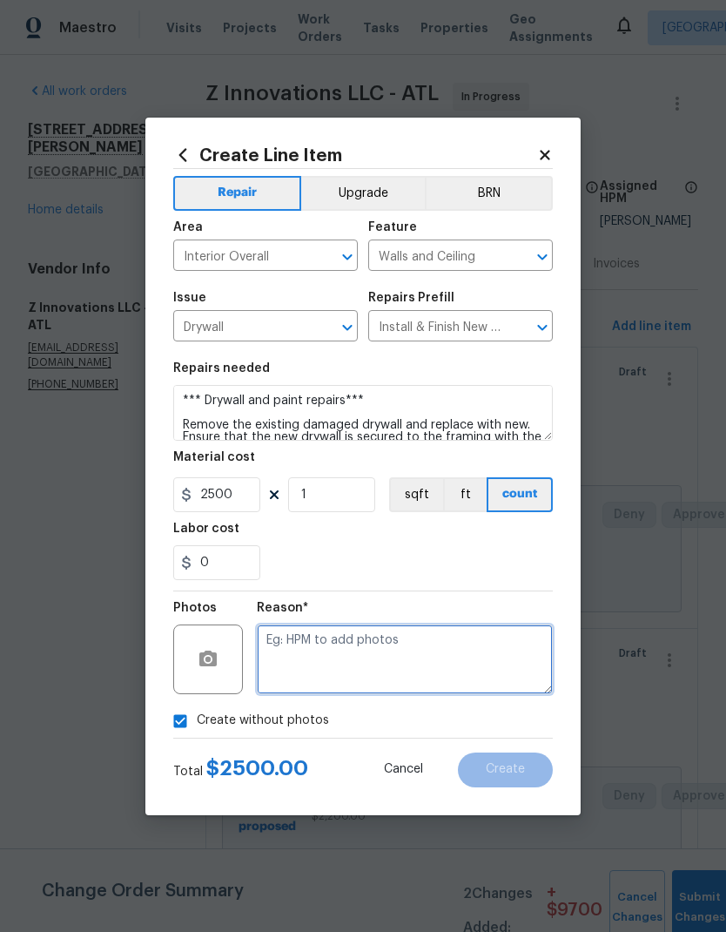
click at [352, 642] on textarea at bounding box center [405, 659] width 296 height 70
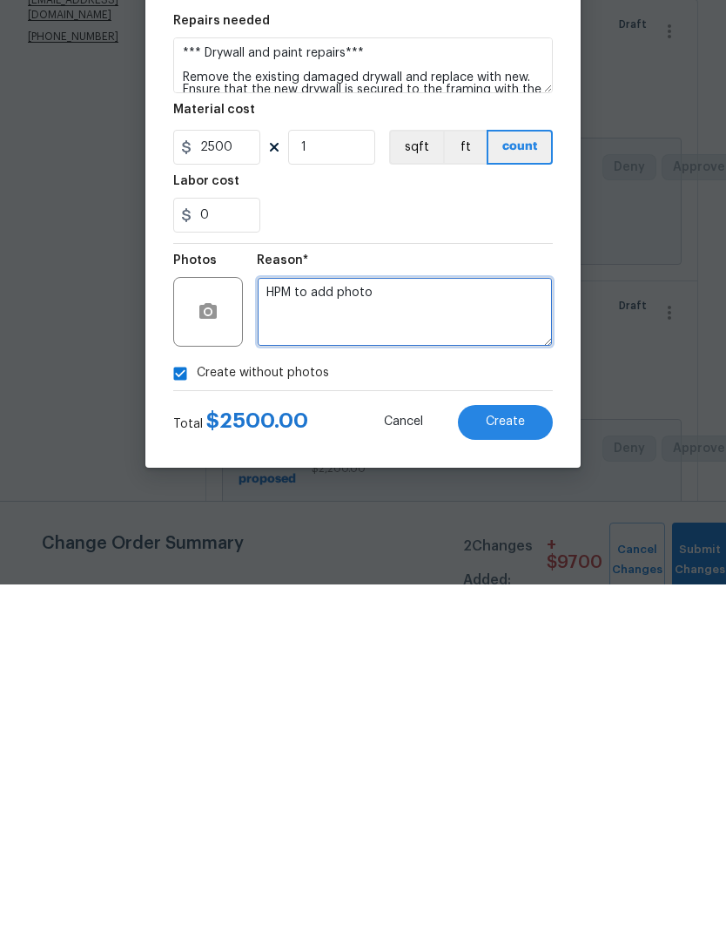
type textarea "HPM to add photo"
click at [522, 763] on span "Create" at bounding box center [505, 769] width 39 height 13
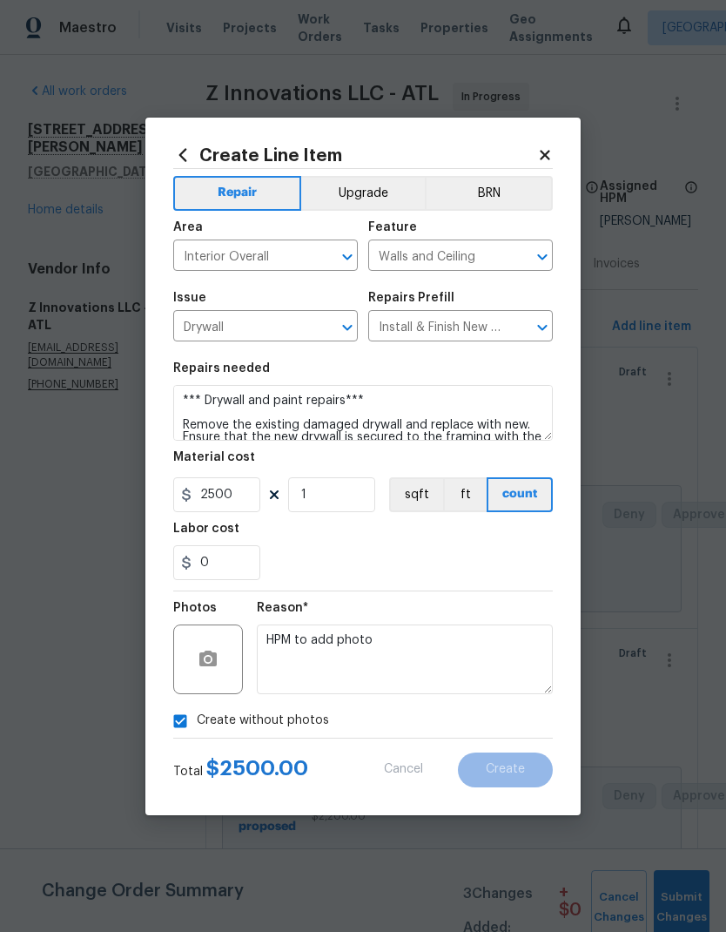
scroll to position [0, 0]
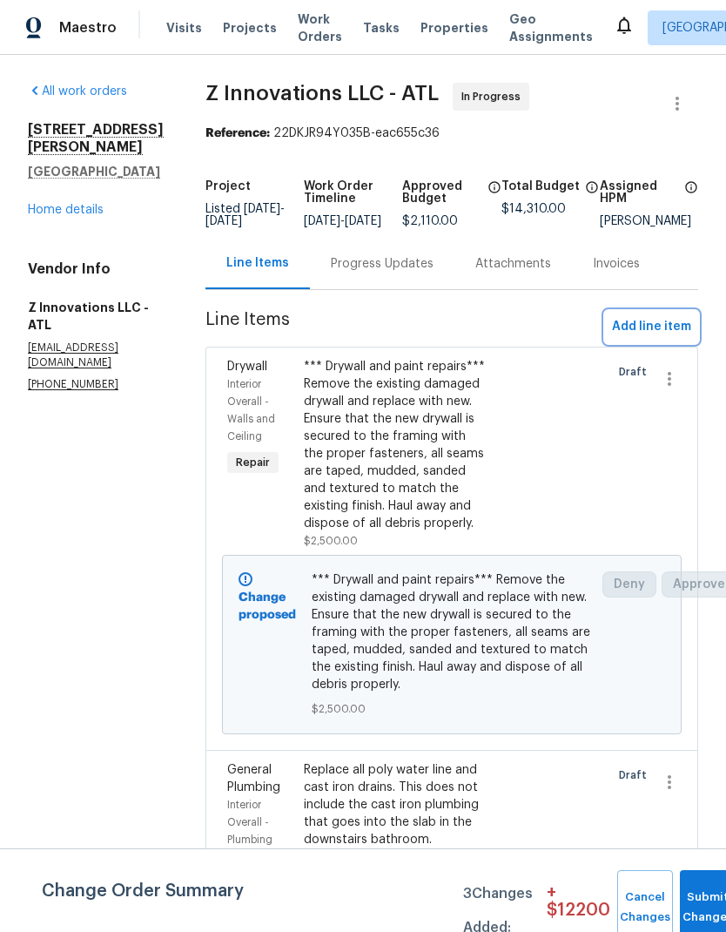
click at [662, 334] on span "Add line item" at bounding box center [651, 327] width 79 height 22
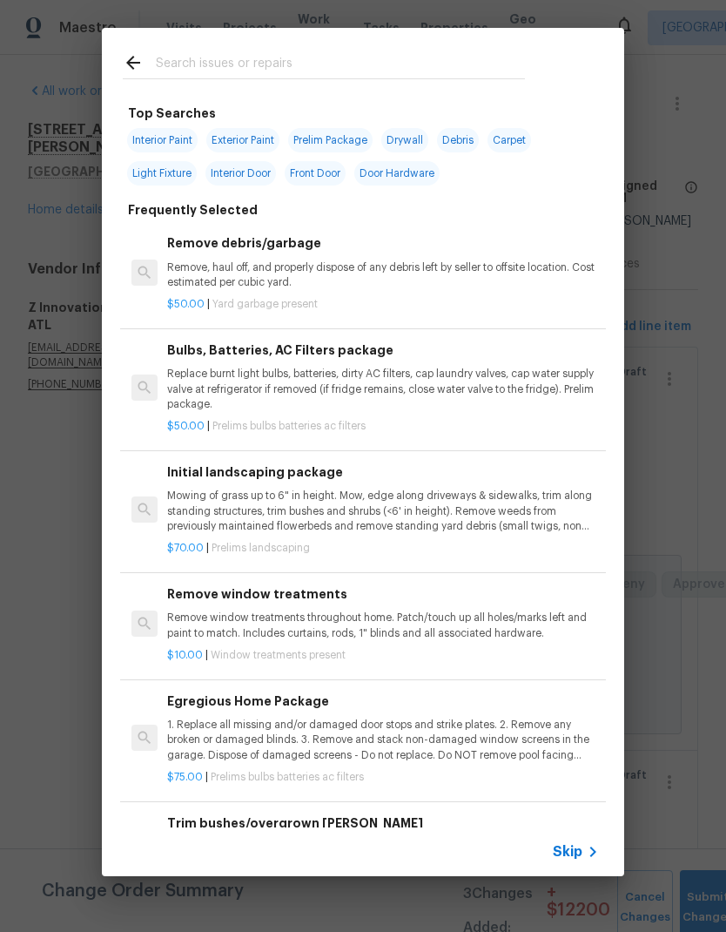
click at [287, 280] on p "Remove, haul off, and properly dispose of any debris left by seller to offsite …" at bounding box center [383, 275] width 432 height 30
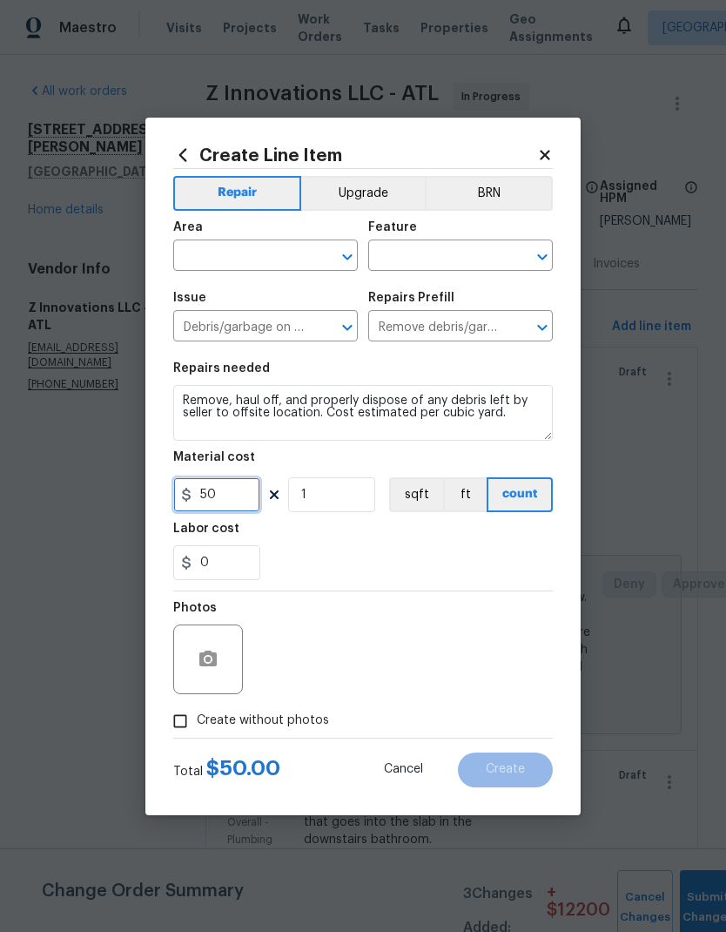
click at [242, 493] on input "50" at bounding box center [216, 494] width 87 height 35
type input "300"
click at [195, 401] on textarea "Remove, haul off, and properly dispose of any debris left by seller to offsite …" at bounding box center [363, 413] width 380 height 56
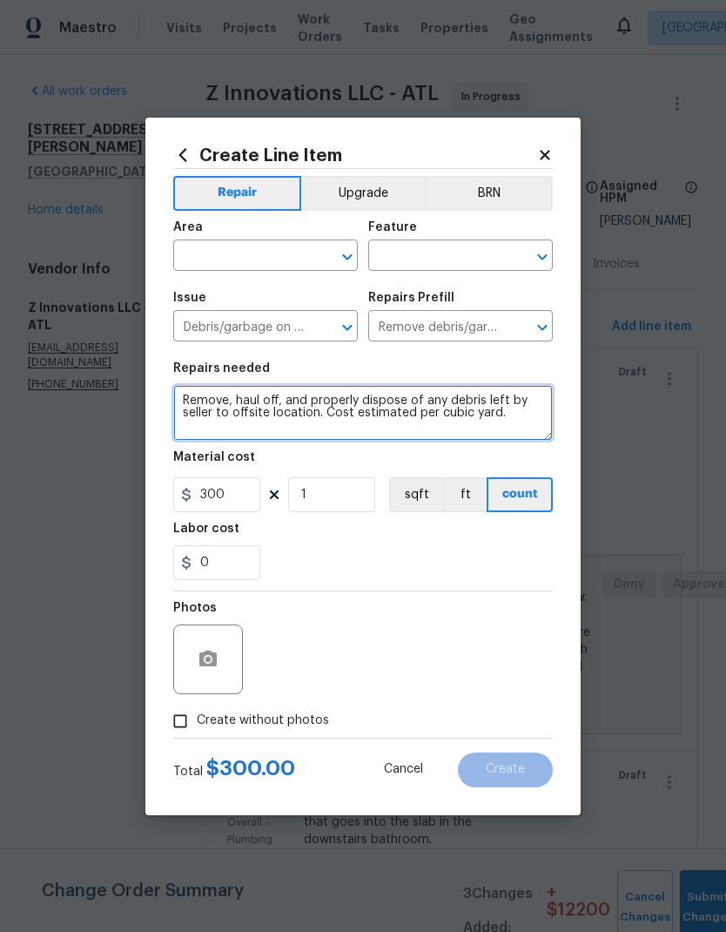
click at [185, 400] on textarea "Remove, haul off, and properly dispose of any debris left by seller to offsite …" at bounding box center [363, 413] width 380 height 56
click at [220, 395] on textarea "Remove, haul off, and properly dispose of any debris left by seller to offsite …" at bounding box center [363, 413] width 380 height 56
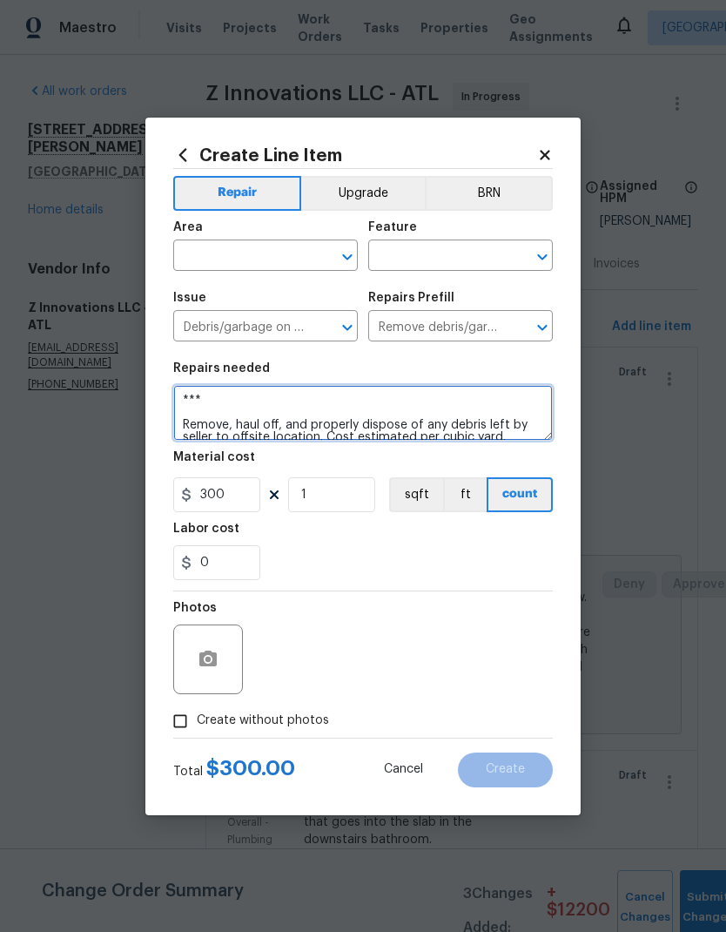
click at [266, 396] on textarea "*** Remove, haul off, and properly dispose of any debris left by seller to offs…" at bounding box center [363, 413] width 380 height 56
paste textarea "Dumpster trailer"
type textarea "*** Dumpster trailer*** Remove, haul off, and properly dispose of any debris le…"
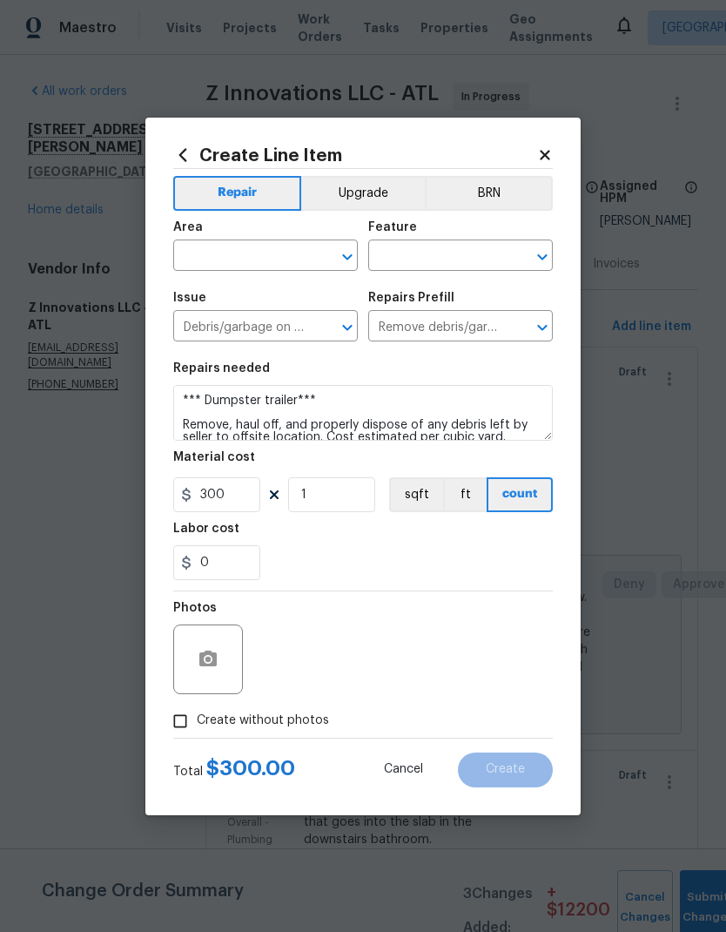
click at [275, 249] on input "text" at bounding box center [241, 257] width 136 height 27
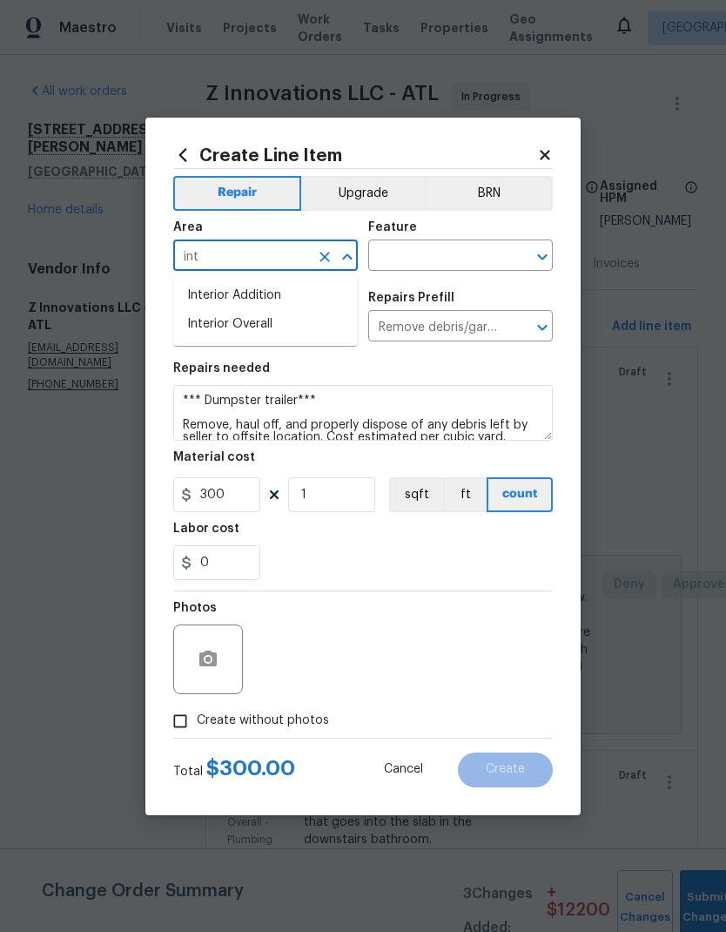
click at [256, 333] on li "Interior Overall" at bounding box center [265, 324] width 185 height 29
type input "Interior Overall"
click at [440, 255] on input "text" at bounding box center [436, 257] width 136 height 27
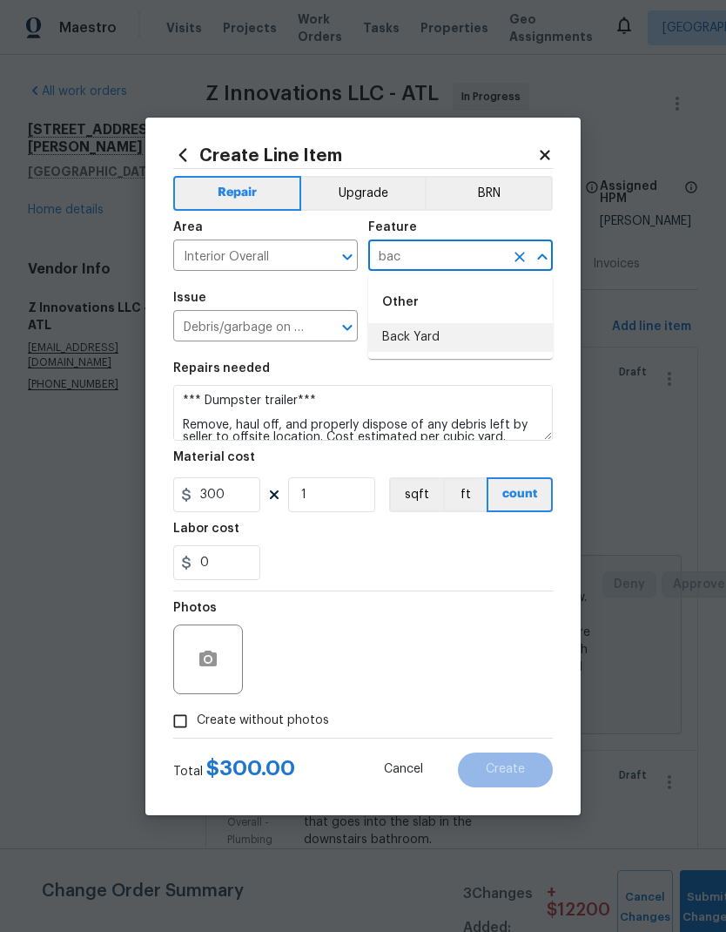
click at [435, 334] on li "Back Yard" at bounding box center [460, 337] width 185 height 29
type input "Back Yard"
click at [435, 333] on input "Remove debris/garbage $50.00" at bounding box center [436, 327] width 136 height 27
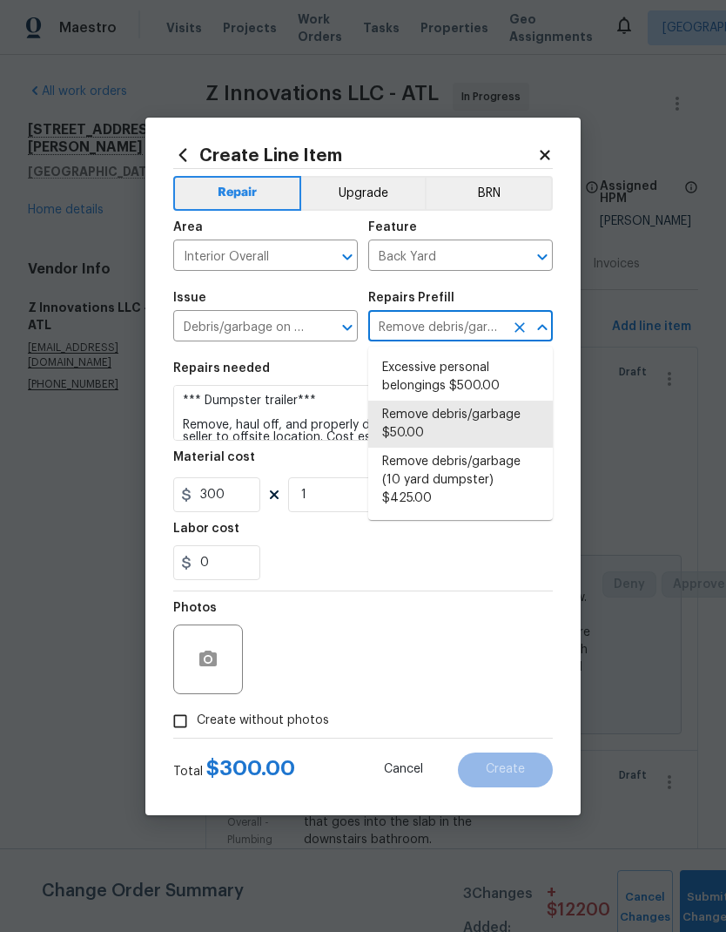
click at [526, 292] on div "Repairs Prefill" at bounding box center [460, 303] width 185 height 23
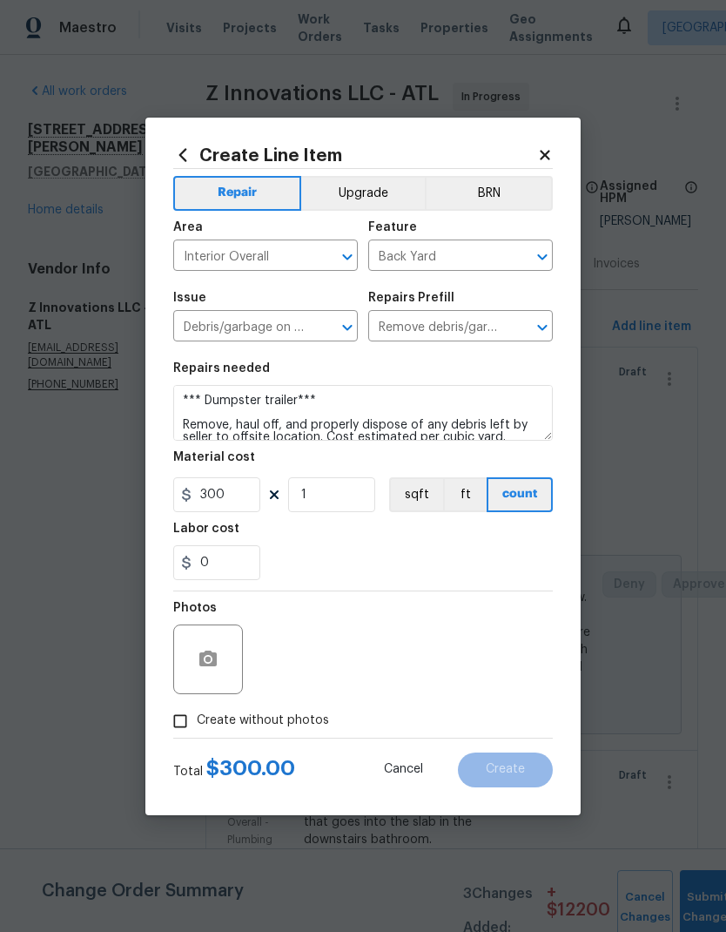
click at [178, 730] on input "Create without photos" at bounding box center [180, 721] width 33 height 33
checkbox input "true"
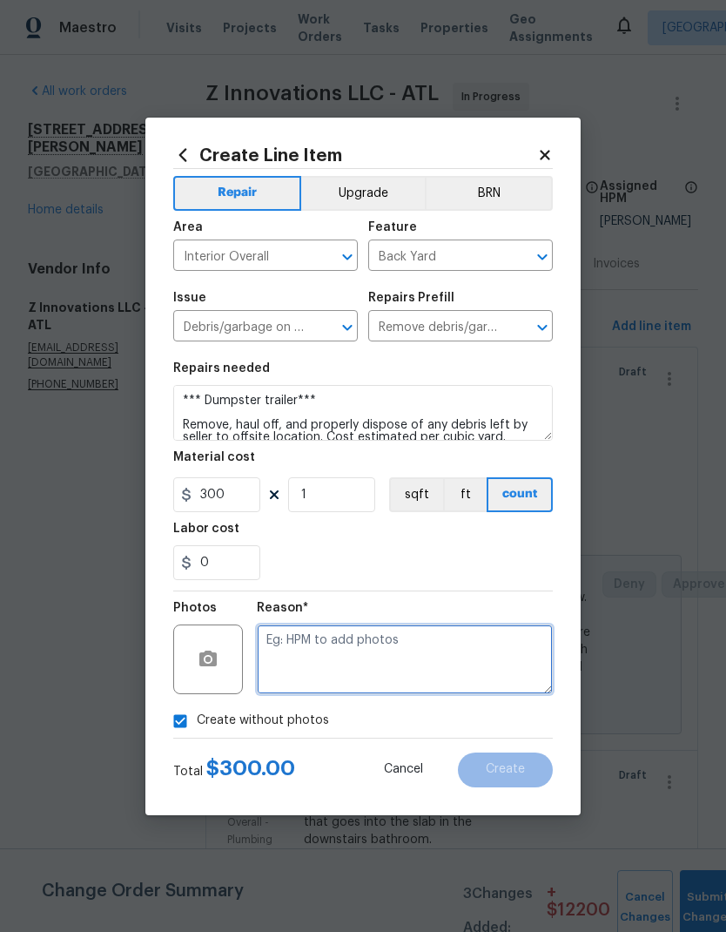
click at [327, 651] on textarea at bounding box center [405, 659] width 296 height 70
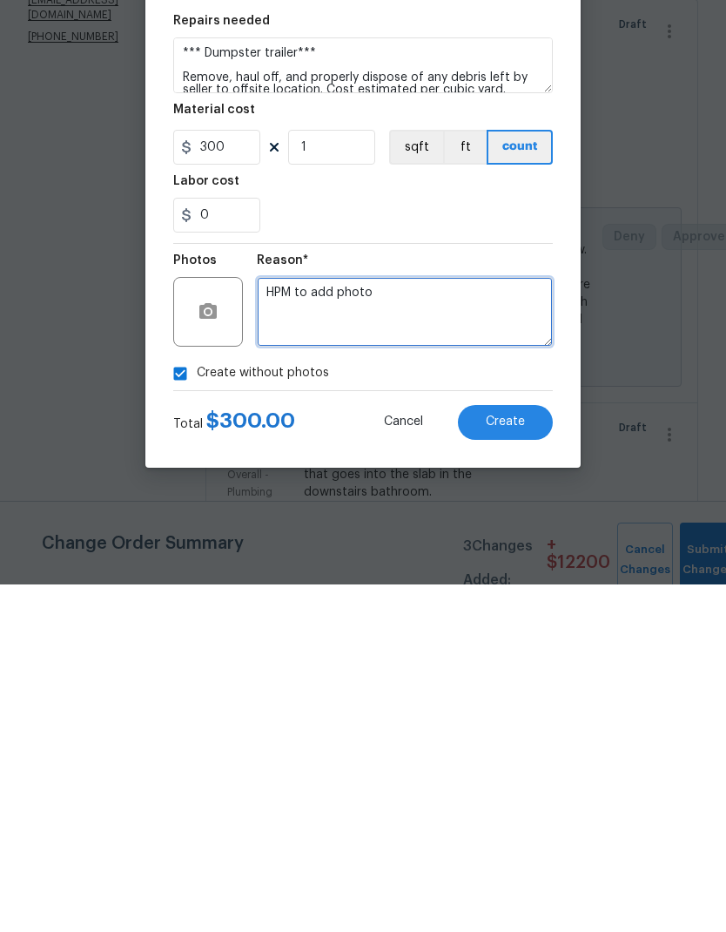
type textarea "HPM to add photo"
click at [515, 763] on span "Create" at bounding box center [505, 769] width 39 height 13
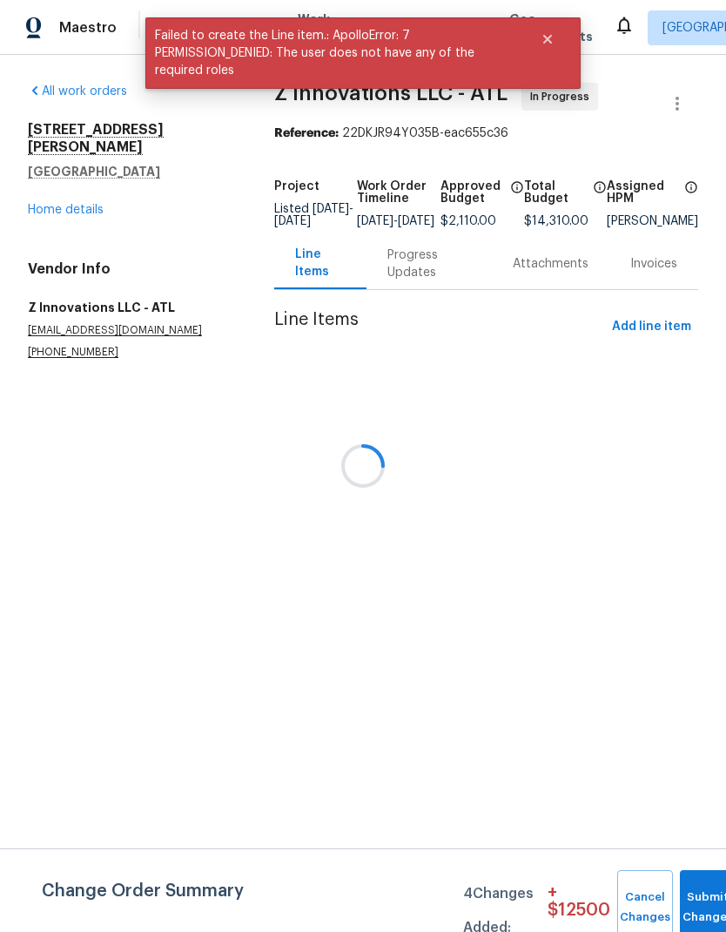
scroll to position [0, 0]
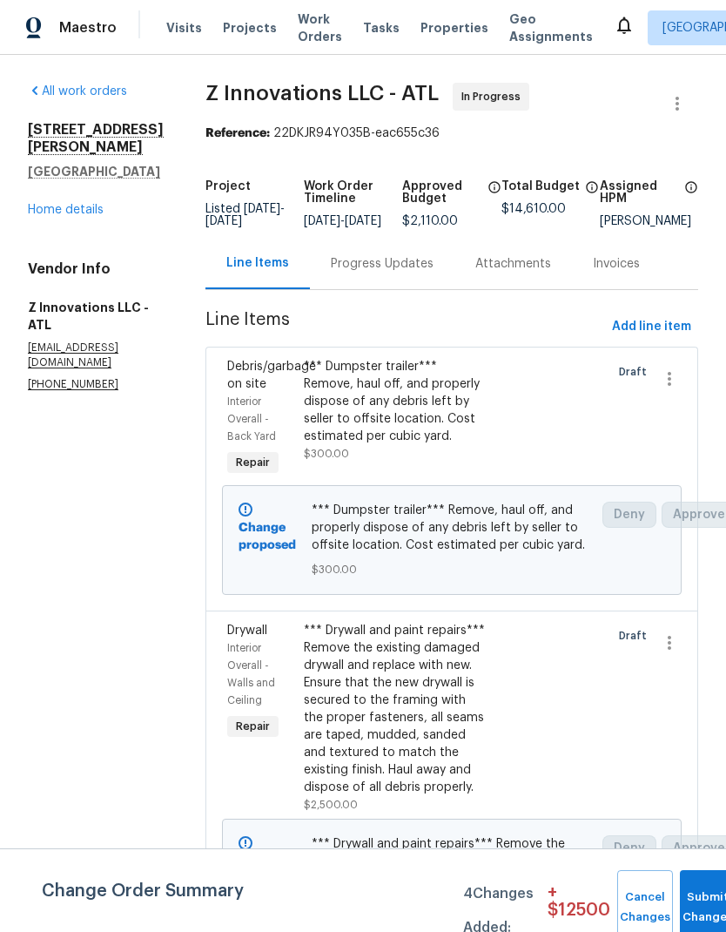
click at [385, 431] on div "*** Dumpster trailer*** Remove, haul off, and properly dispose of any debris le…" at bounding box center [394, 401] width 181 height 87
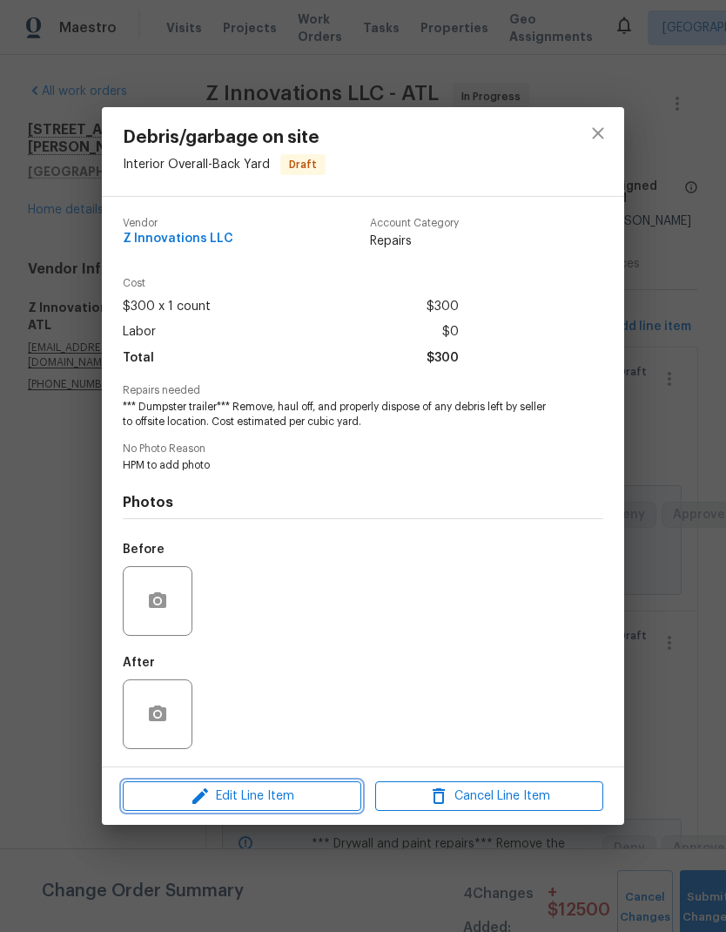
click at [313, 805] on span "Edit Line Item" at bounding box center [242, 797] width 228 height 22
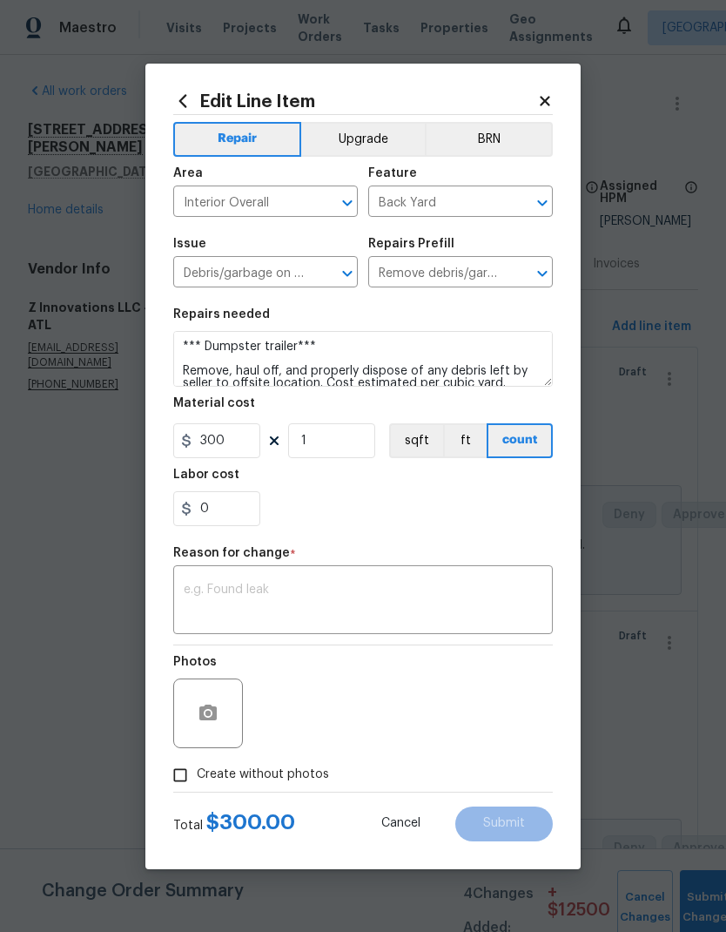
click at [391, 140] on button "Upgrade" at bounding box center [363, 139] width 125 height 35
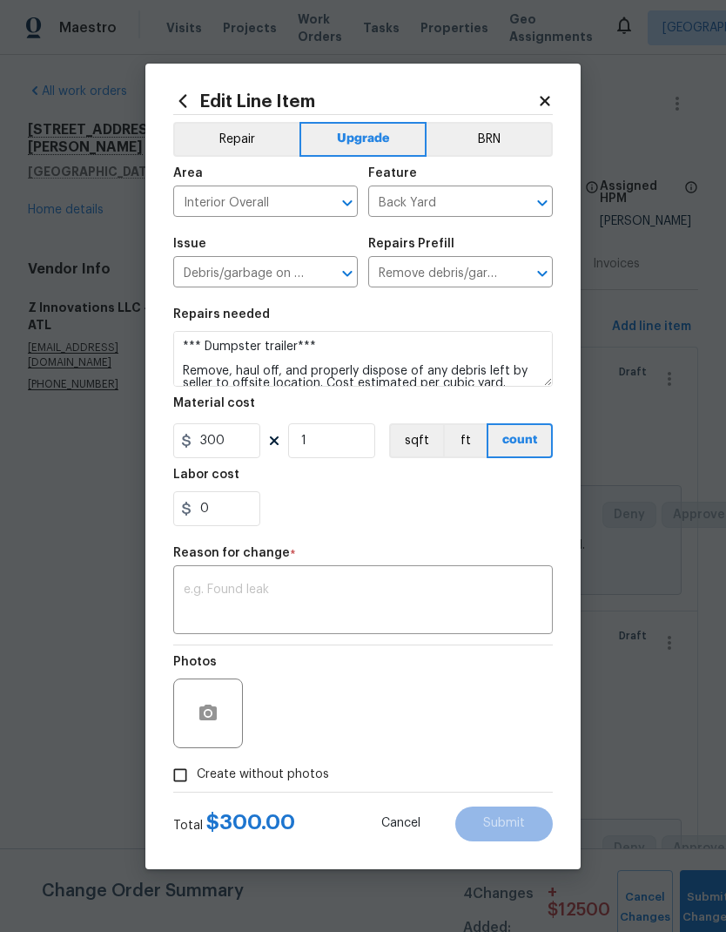
click at [313, 592] on textarea at bounding box center [363, 601] width 359 height 37
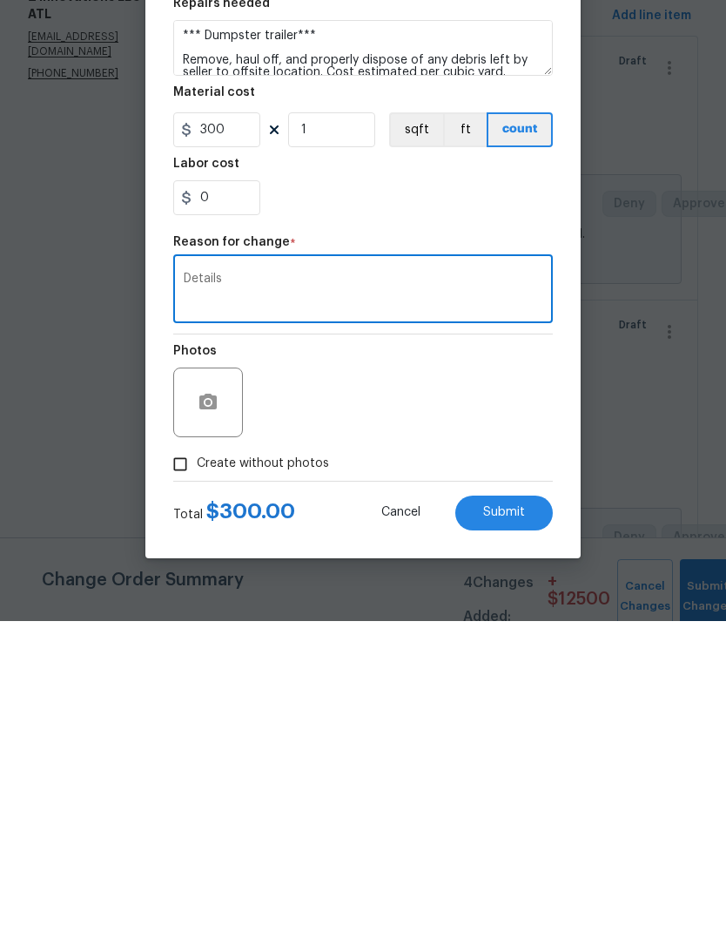
type textarea "Details"
click at [512, 817] on span "Submit" at bounding box center [504, 823] width 42 height 13
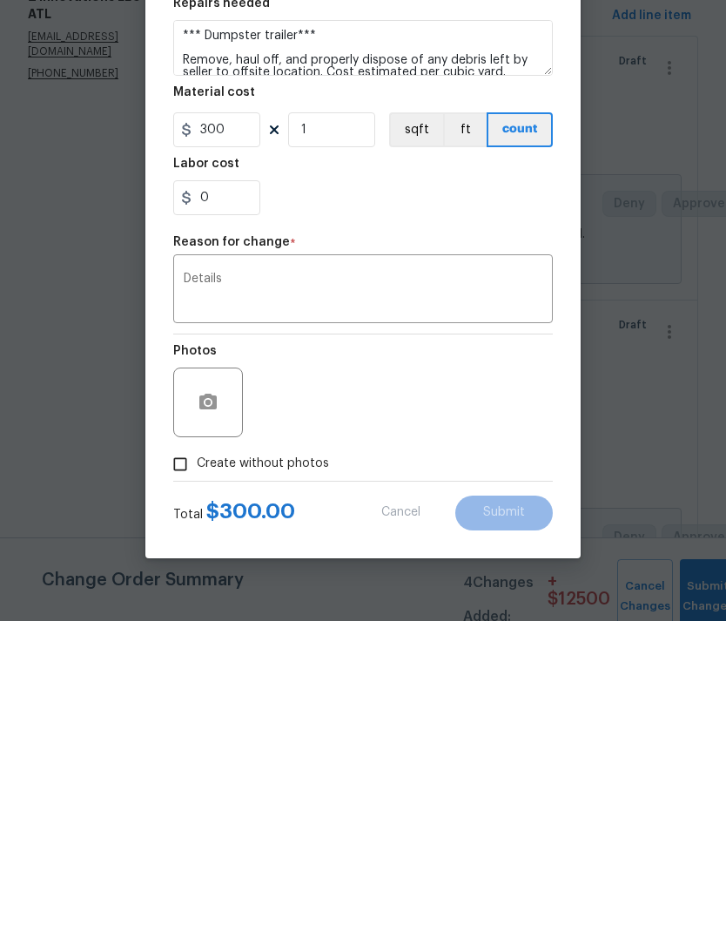
scroll to position [70, 0]
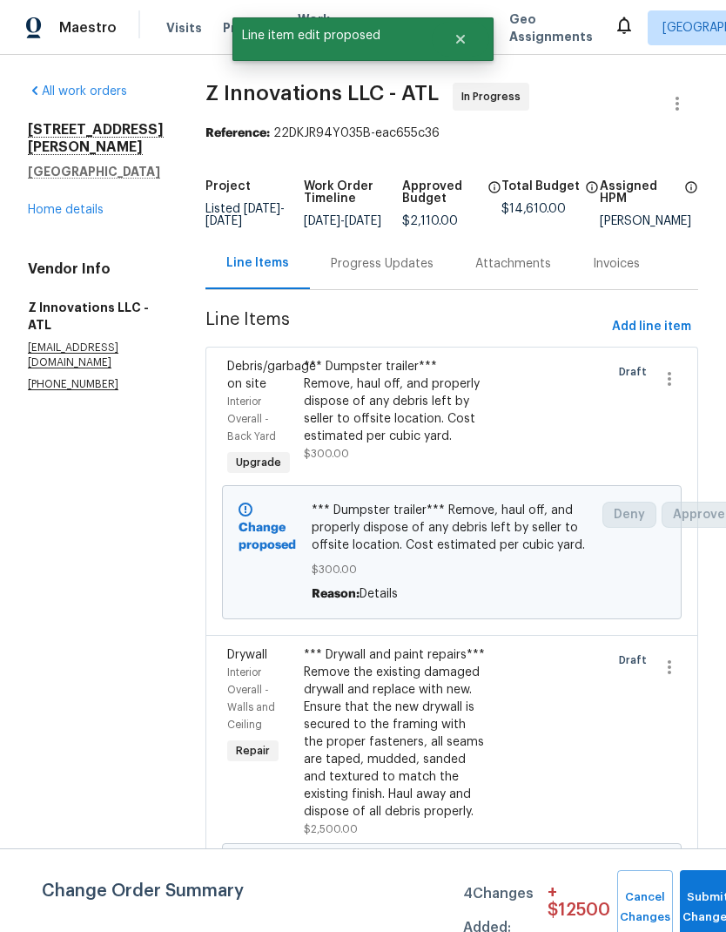
click at [381, 646] on div "*** Drywall and paint repairs*** Remove the existing damaged drywall and replac…" at bounding box center [394, 733] width 181 height 174
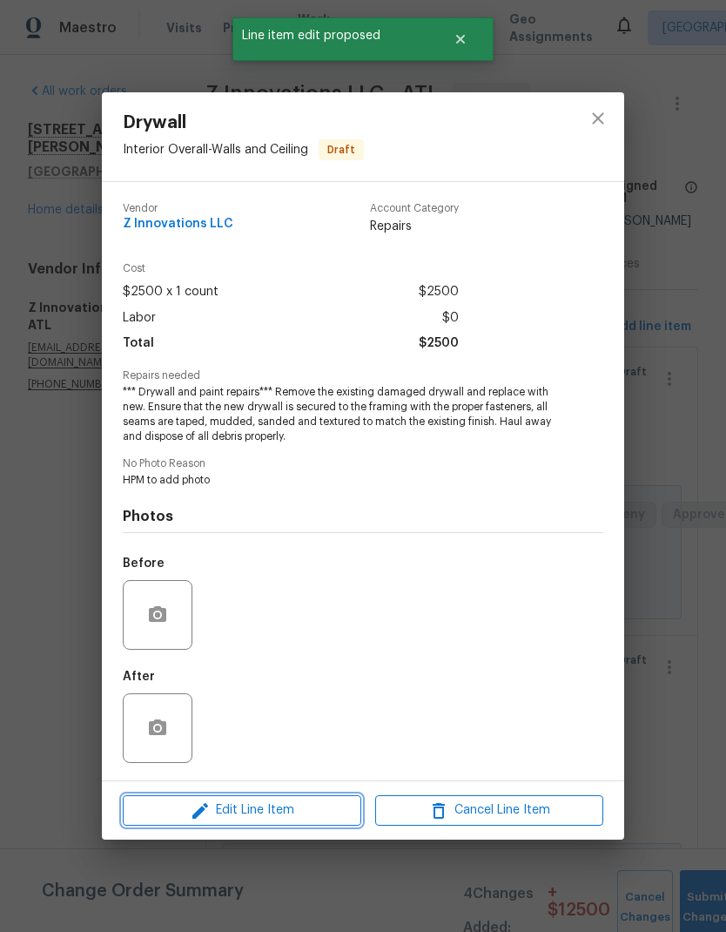
click at [273, 811] on span "Edit Line Item" at bounding box center [242, 810] width 228 height 22
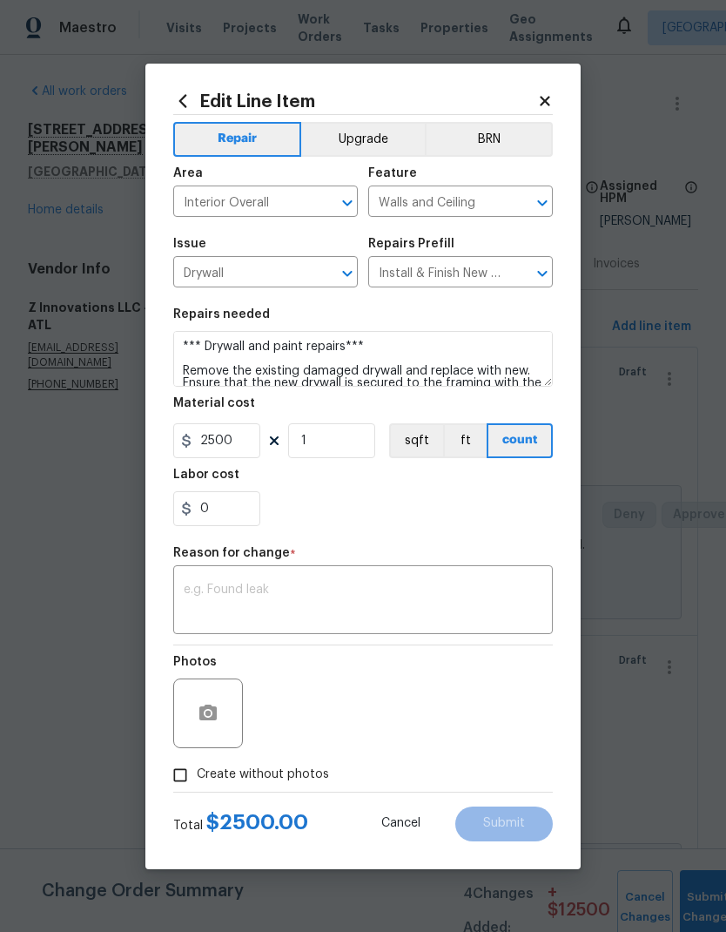
click at [385, 145] on button "Upgrade" at bounding box center [363, 139] width 125 height 35
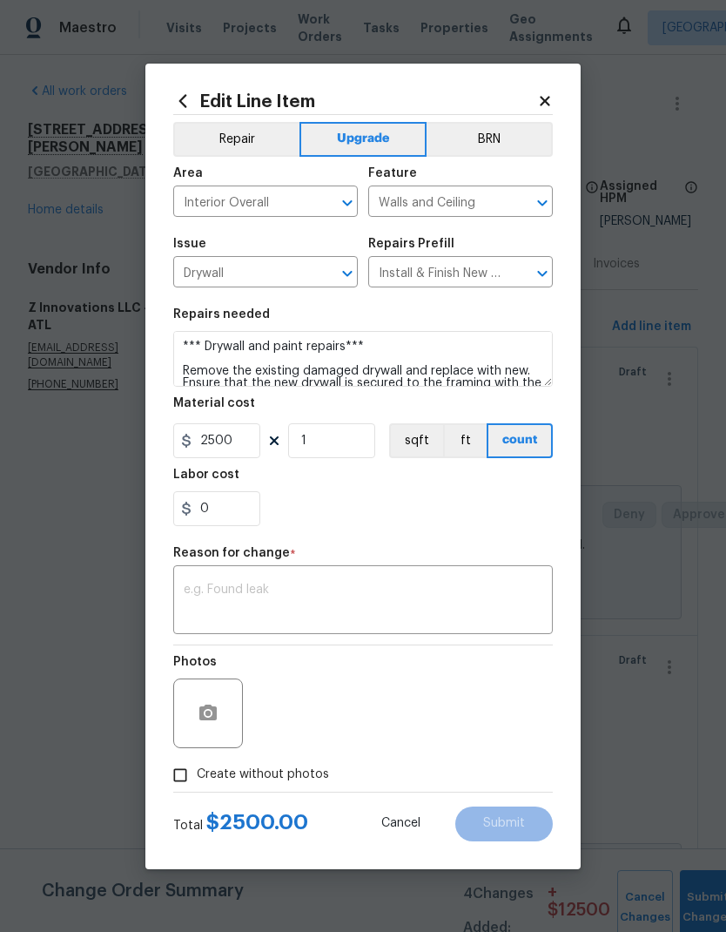
click at [291, 593] on textarea at bounding box center [363, 601] width 359 height 37
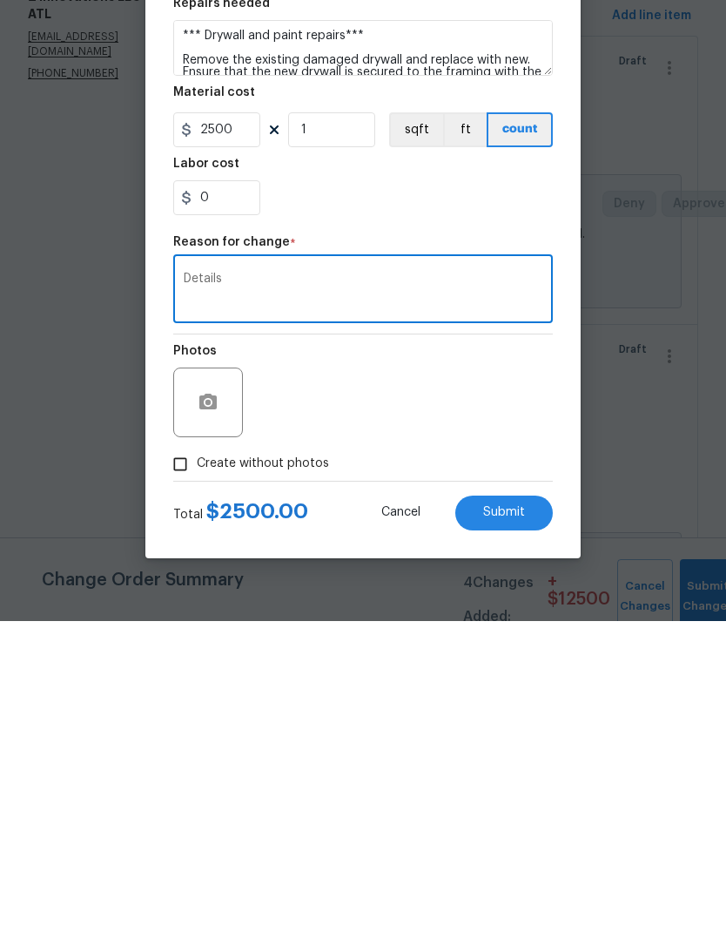
type textarea "Details"
click at [519, 817] on span "Submit" at bounding box center [504, 823] width 42 height 13
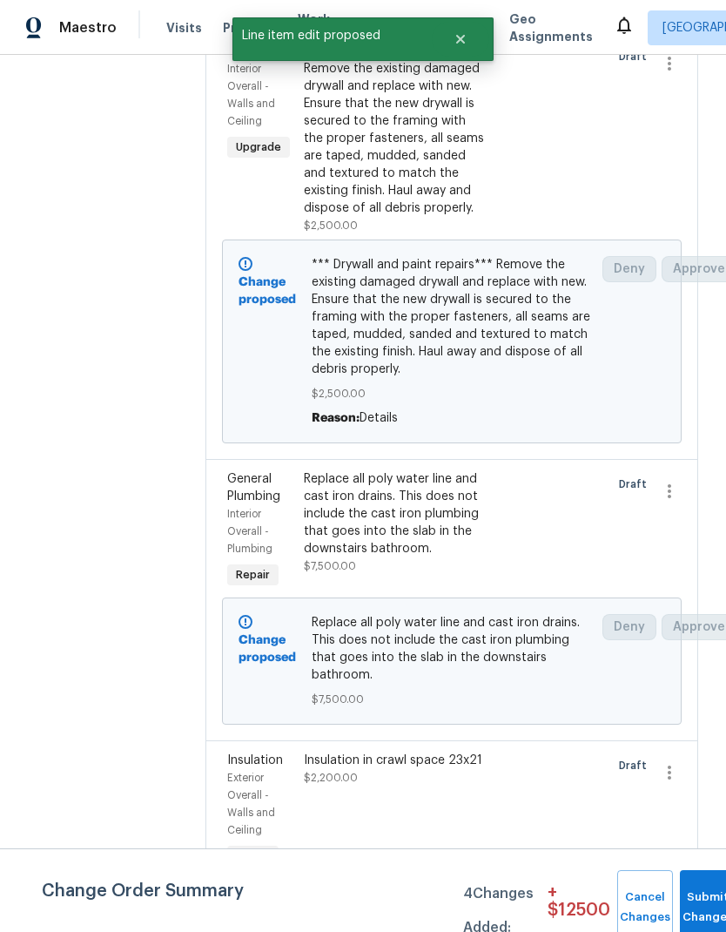
scroll to position [607, 0]
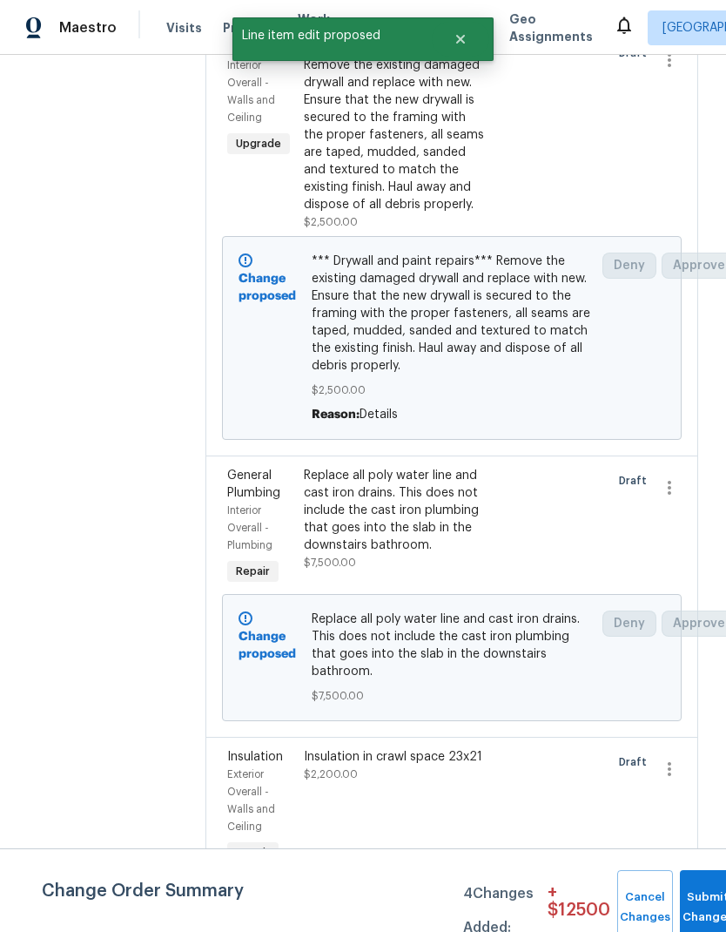
click at [399, 467] on div "Replace all poly water line and cast iron drains. This does not include the cas…" at bounding box center [394, 510] width 181 height 87
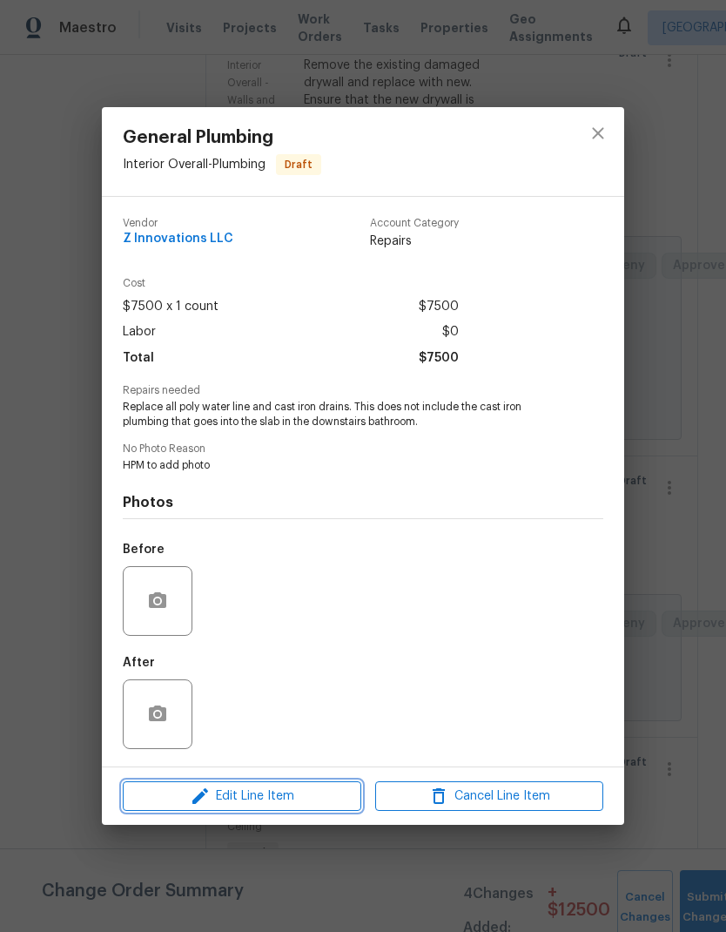
click at [273, 806] on span "Edit Line Item" at bounding box center [242, 797] width 228 height 22
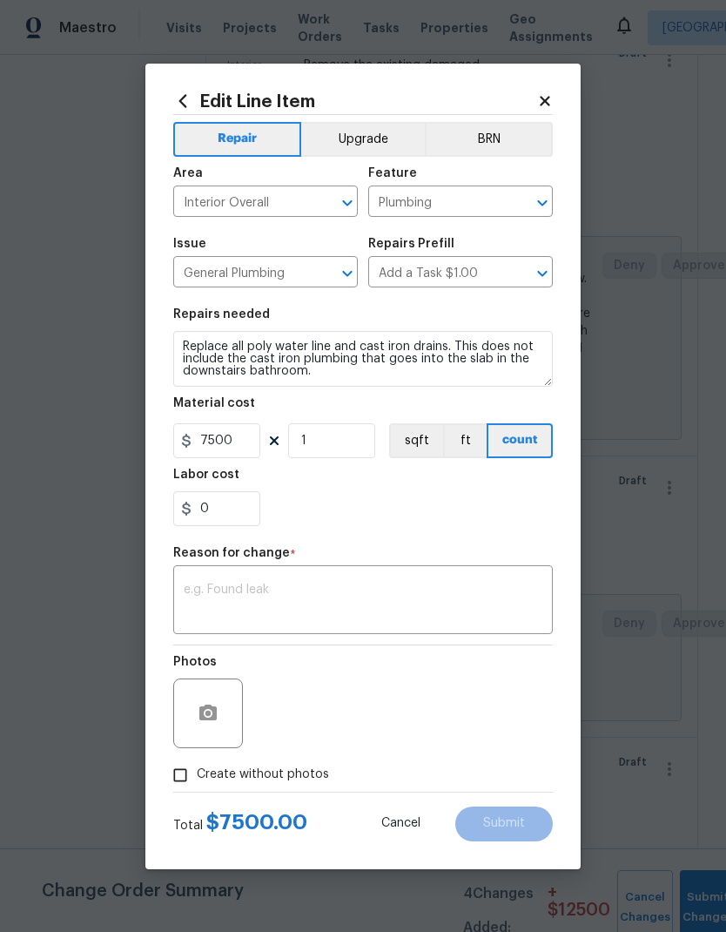
click at [379, 138] on button "Upgrade" at bounding box center [363, 139] width 125 height 35
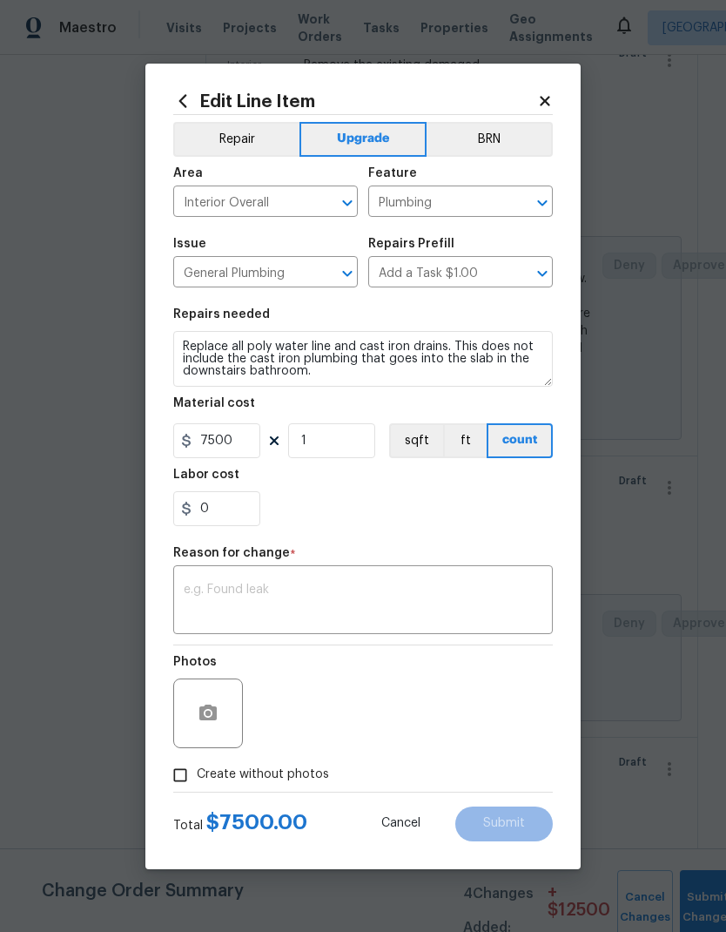
click at [269, 596] on textarea at bounding box center [363, 601] width 359 height 37
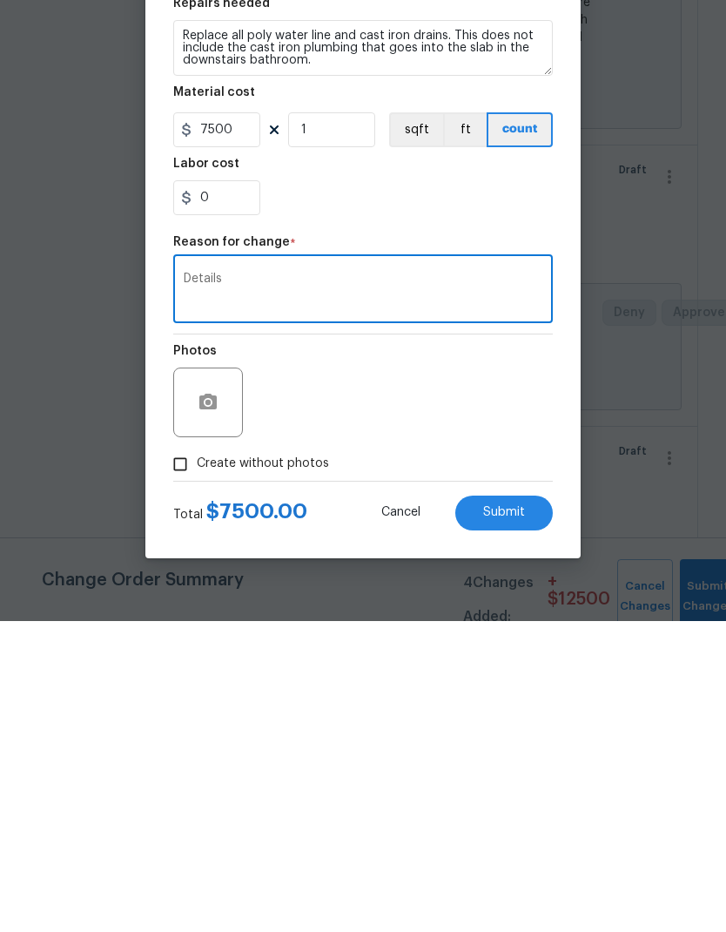
type textarea "Details"
click at [516, 817] on span "Submit" at bounding box center [504, 823] width 42 height 13
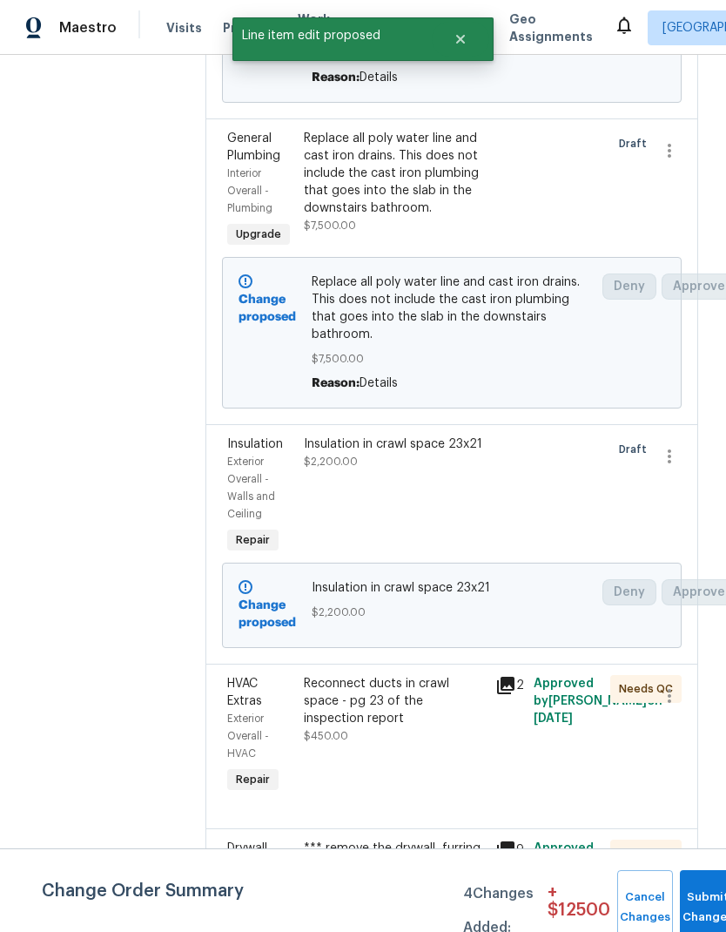
scroll to position [945, 0]
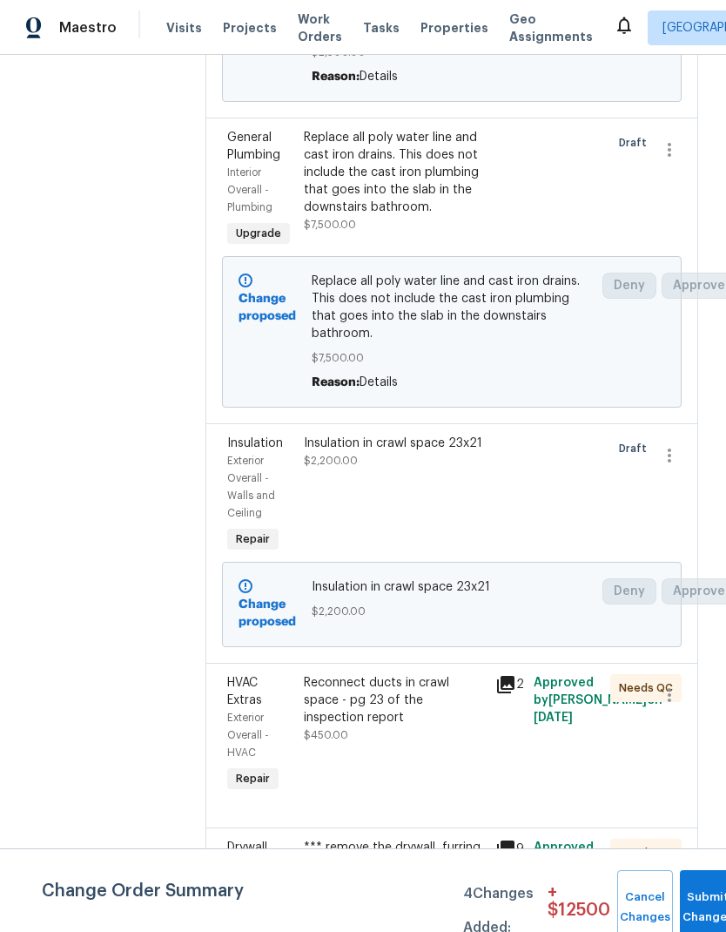
click at [388, 435] on div "Insulation in crawl space 23x21" at bounding box center [394, 443] width 181 height 17
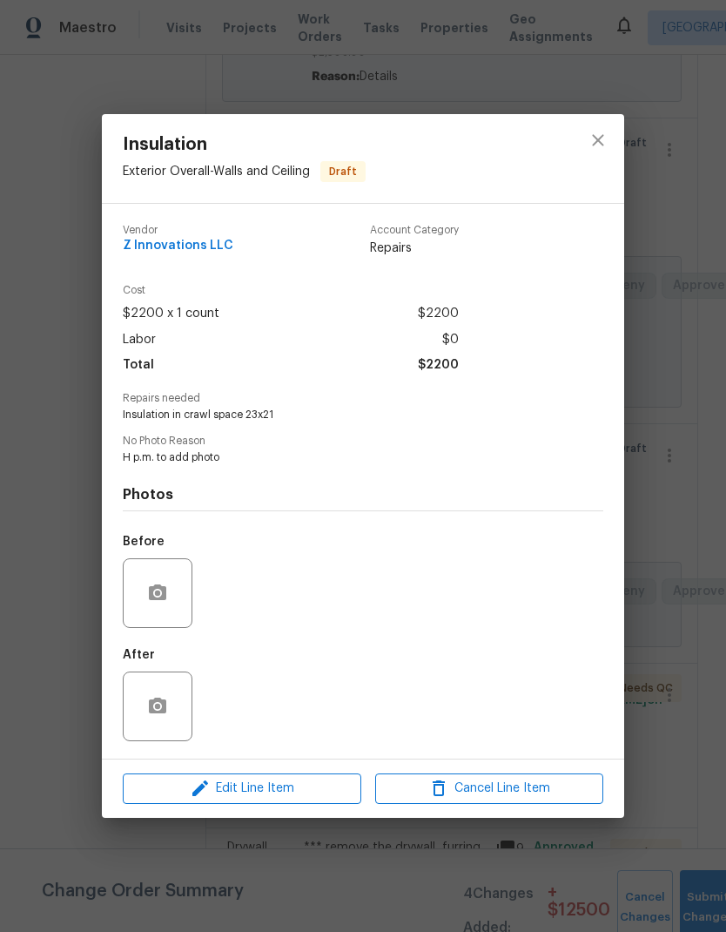
click at [300, 789] on span "Edit Line Item" at bounding box center [242, 789] width 228 height 22
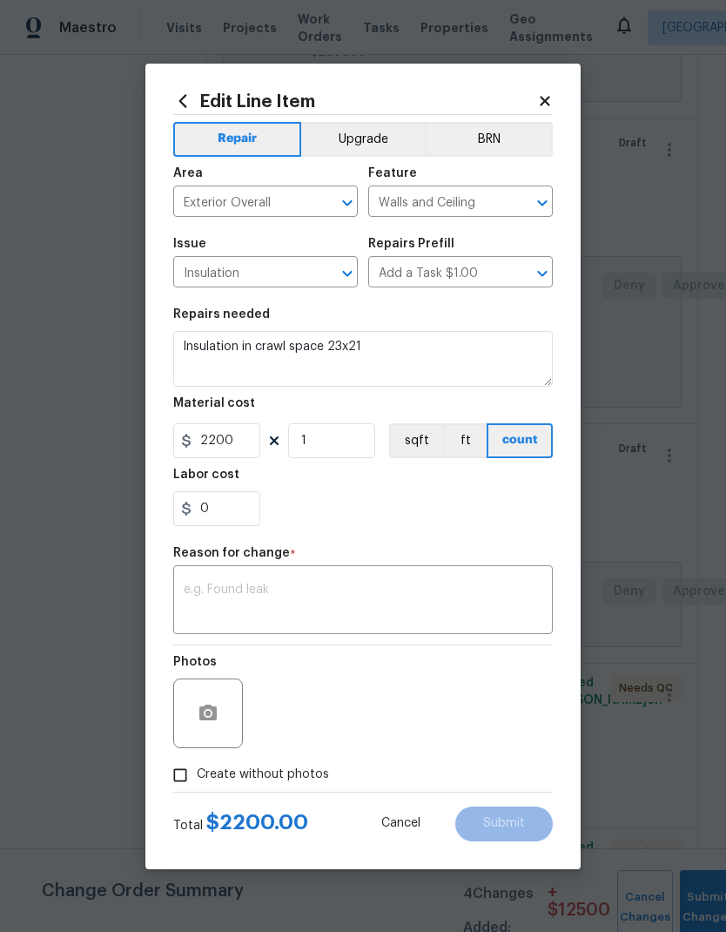
click at [384, 134] on button "Upgrade" at bounding box center [363, 139] width 125 height 35
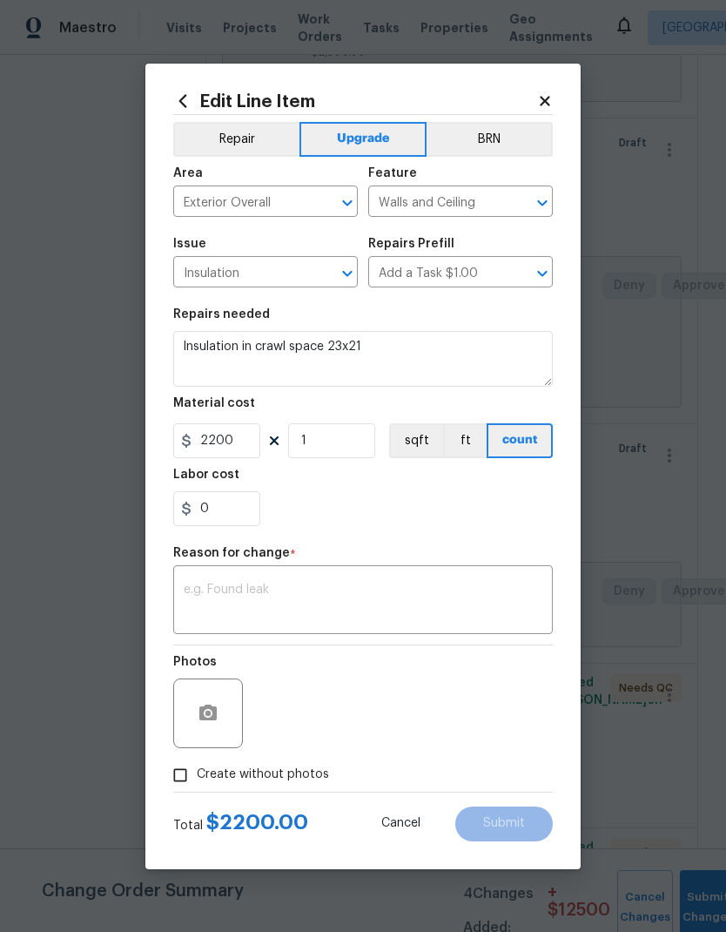
click at [256, 588] on textarea at bounding box center [363, 601] width 359 height 37
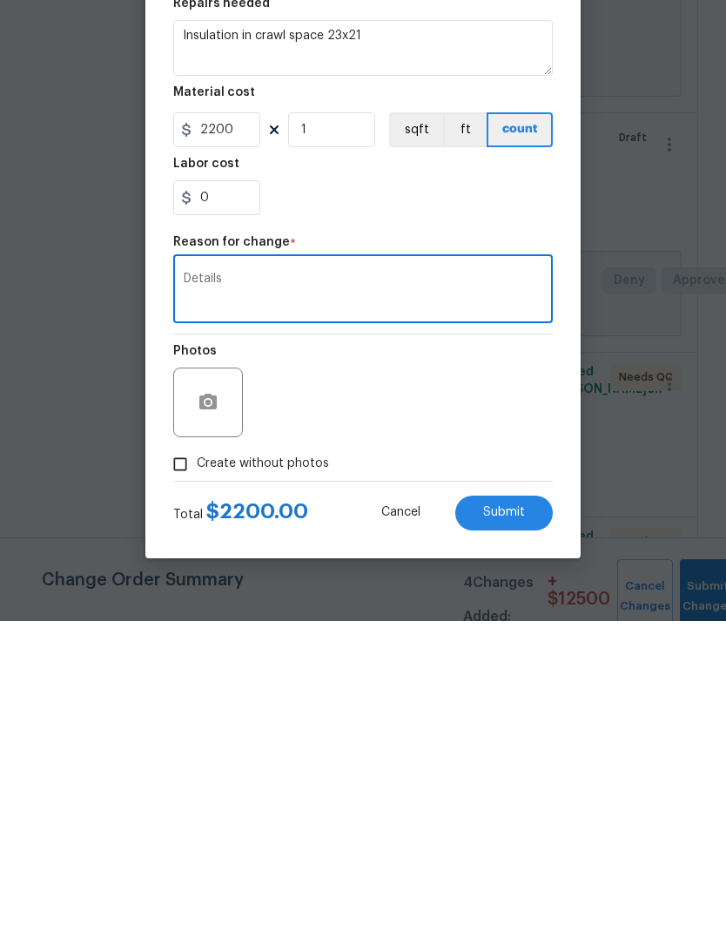
type textarea "Details"
click at [519, 817] on span "Submit" at bounding box center [504, 823] width 42 height 13
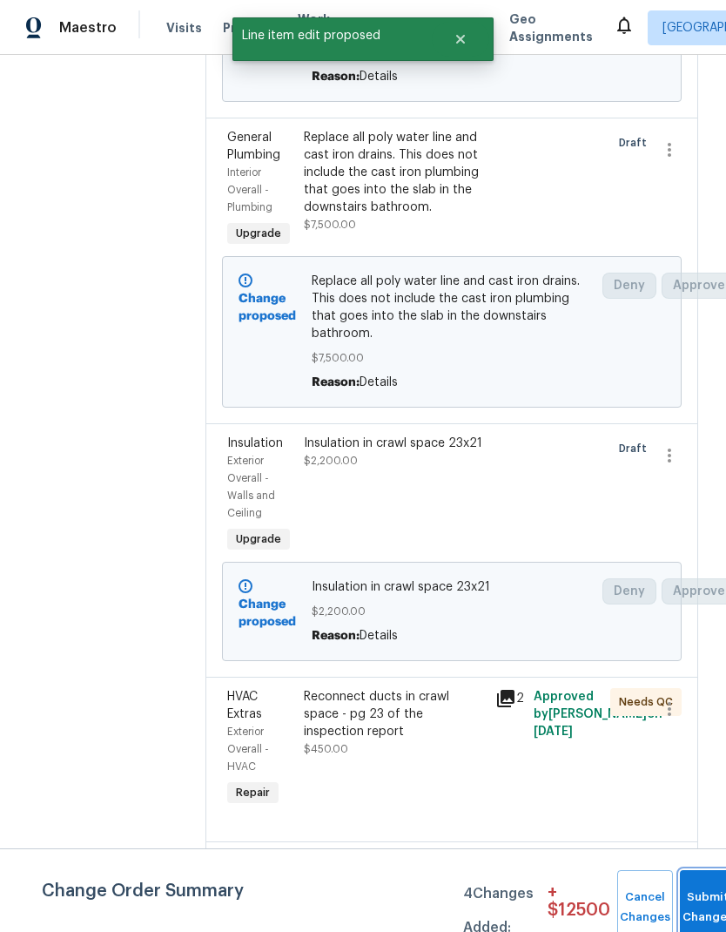
click at [701, 905] on span "Submit Changes" at bounding box center [708, 907] width 38 height 40
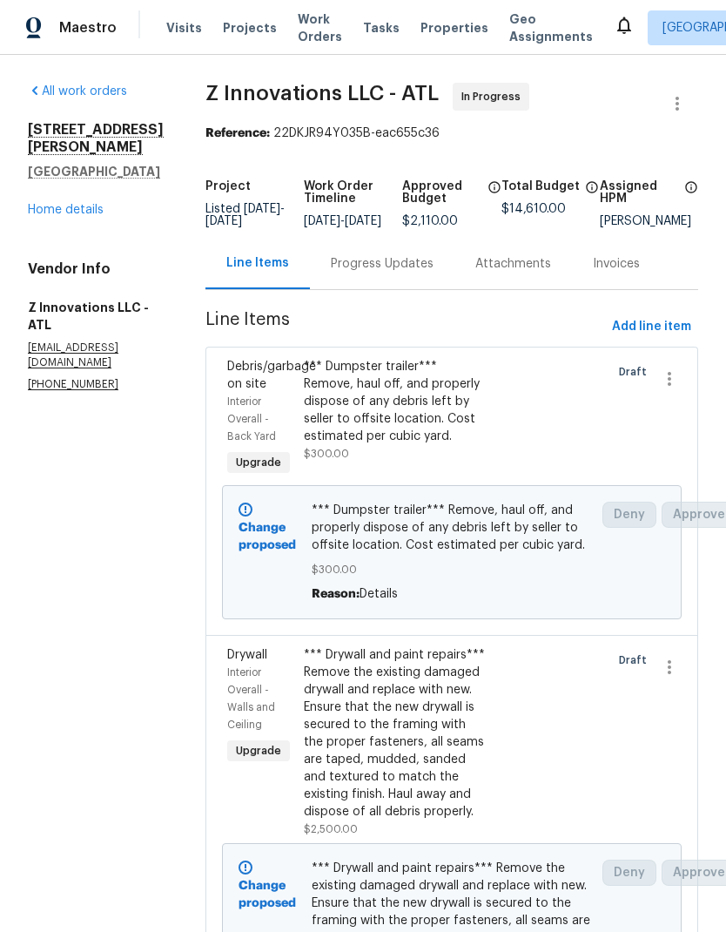
scroll to position [0, 0]
click at [663, 316] on span "Add line item" at bounding box center [651, 327] width 79 height 22
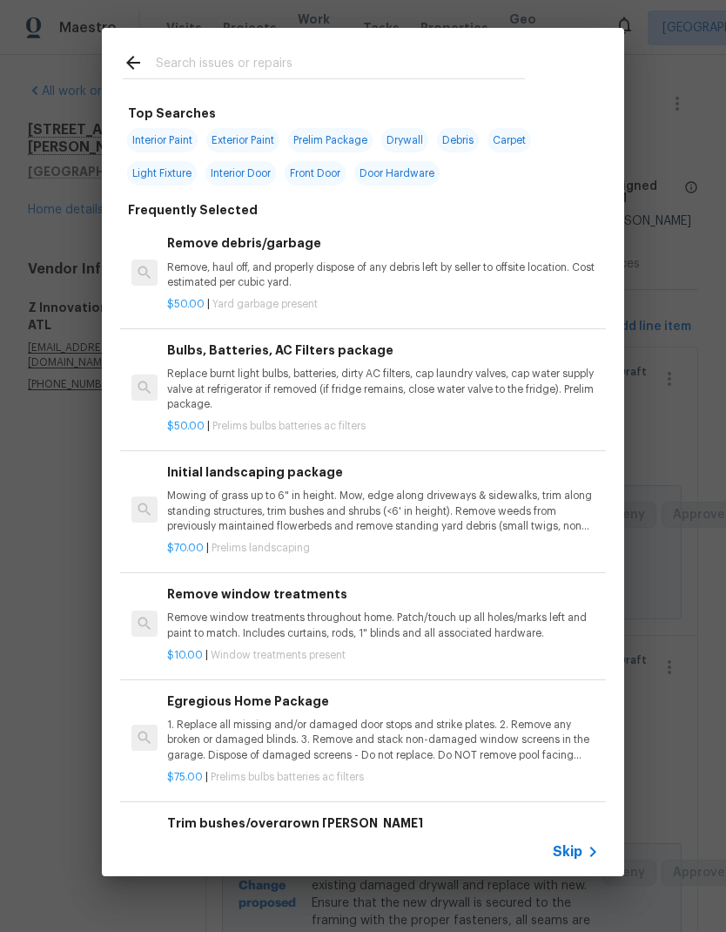
click at [295, 54] on input "text" at bounding box center [340, 65] width 369 height 26
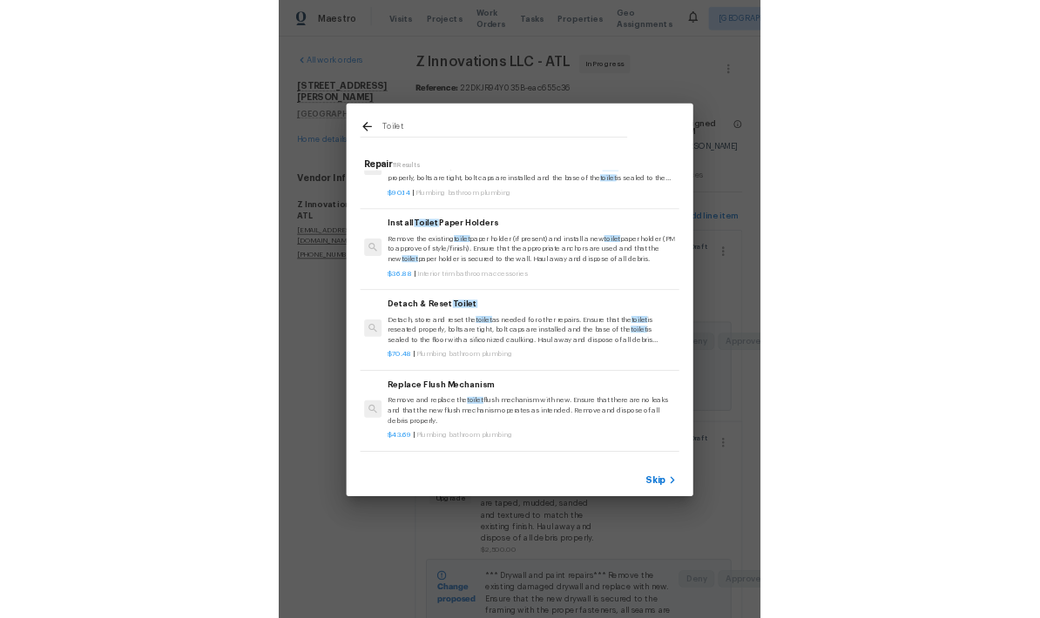
scroll to position [738, 3]
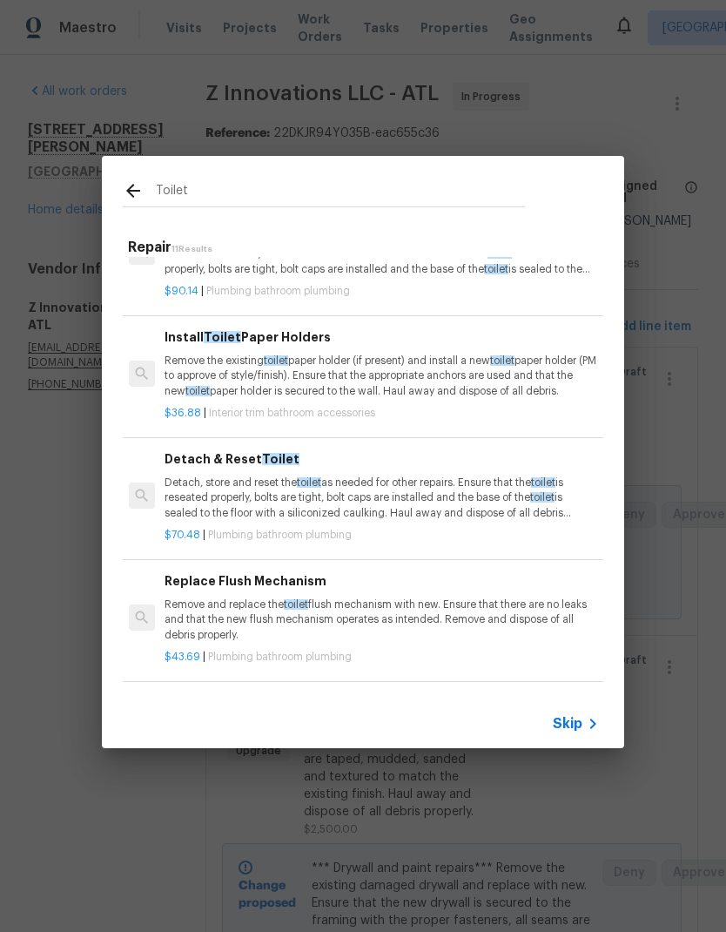
type input "Toilet"
click at [698, 366] on div "Toilet Repair 11 Results Detach and Reset Toilet Remove and Re install toilet .…" at bounding box center [363, 452] width 726 height 904
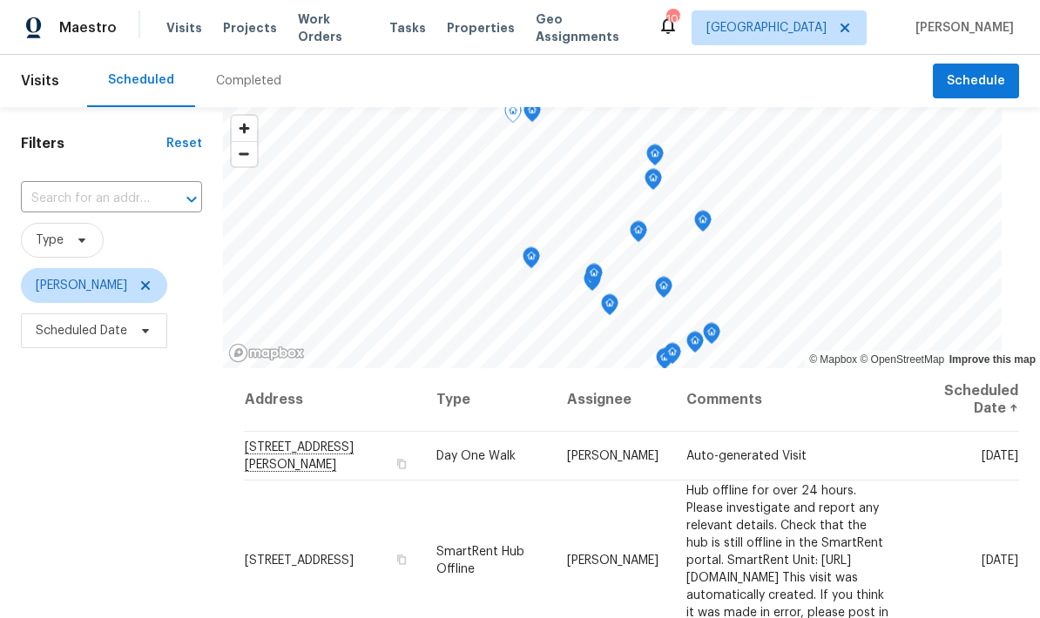
click at [0, 0] on icon at bounding box center [0, 0] width 0 height 0
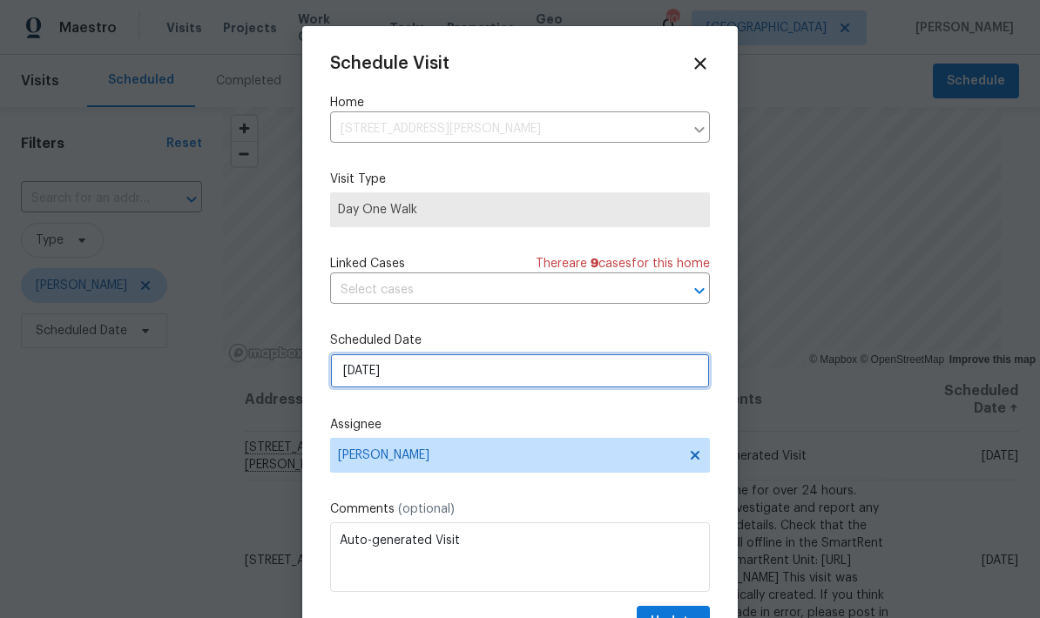
click at [484, 380] on input "9/15/2025" at bounding box center [520, 371] width 380 height 35
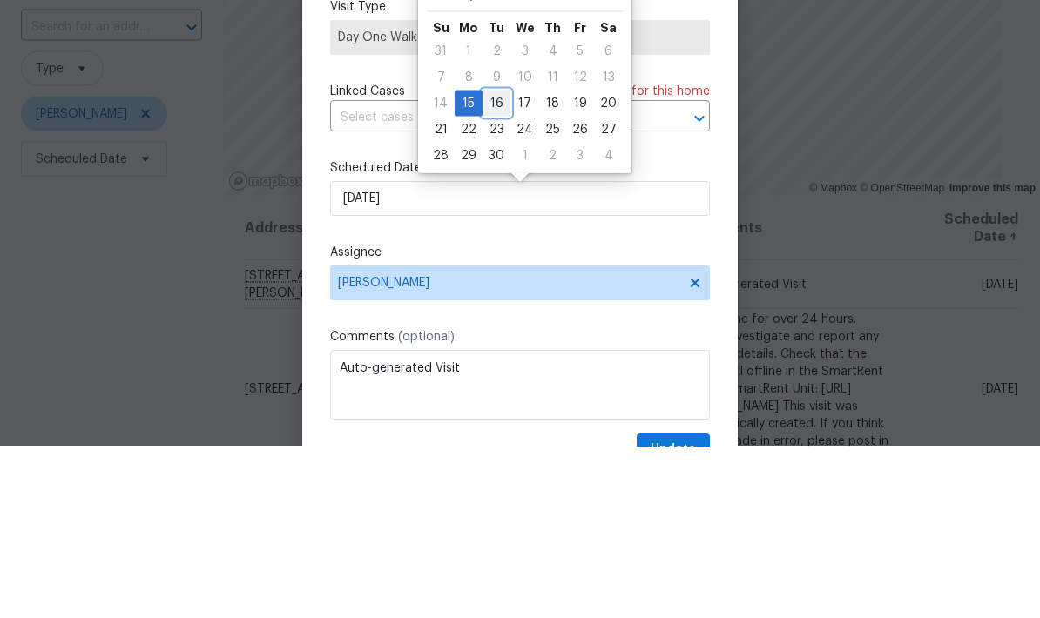
click at [490, 263] on div "16" at bounding box center [496, 275] width 28 height 24
type input "9/16/2025"
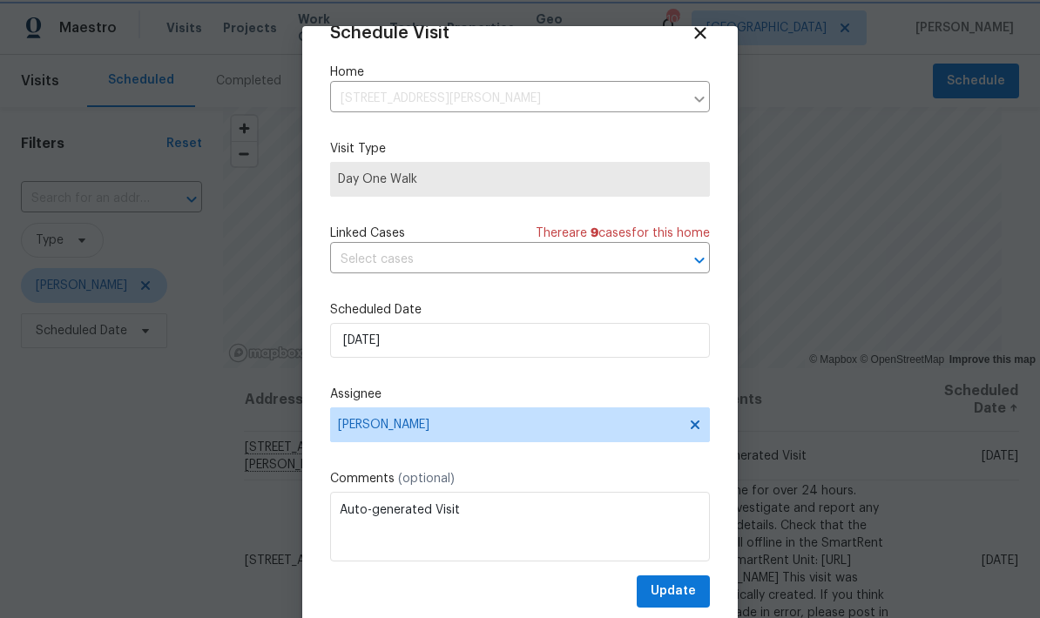
scroll to position [34, 0]
click at [690, 595] on span "Update" at bounding box center [673, 592] width 45 height 22
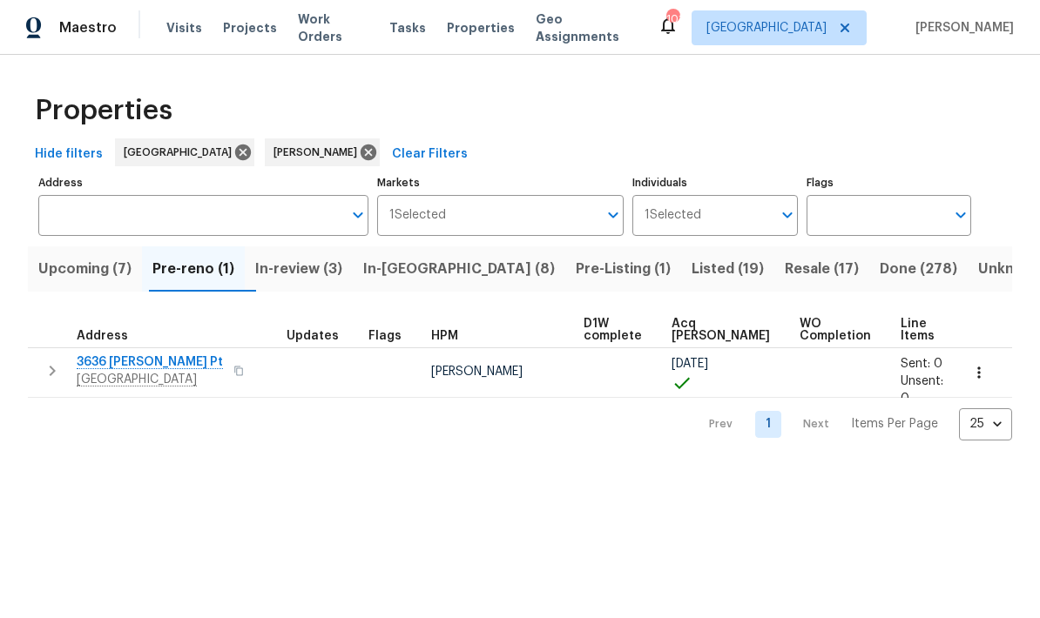
click at [987, 378] on icon "button" at bounding box center [978, 372] width 17 height 17
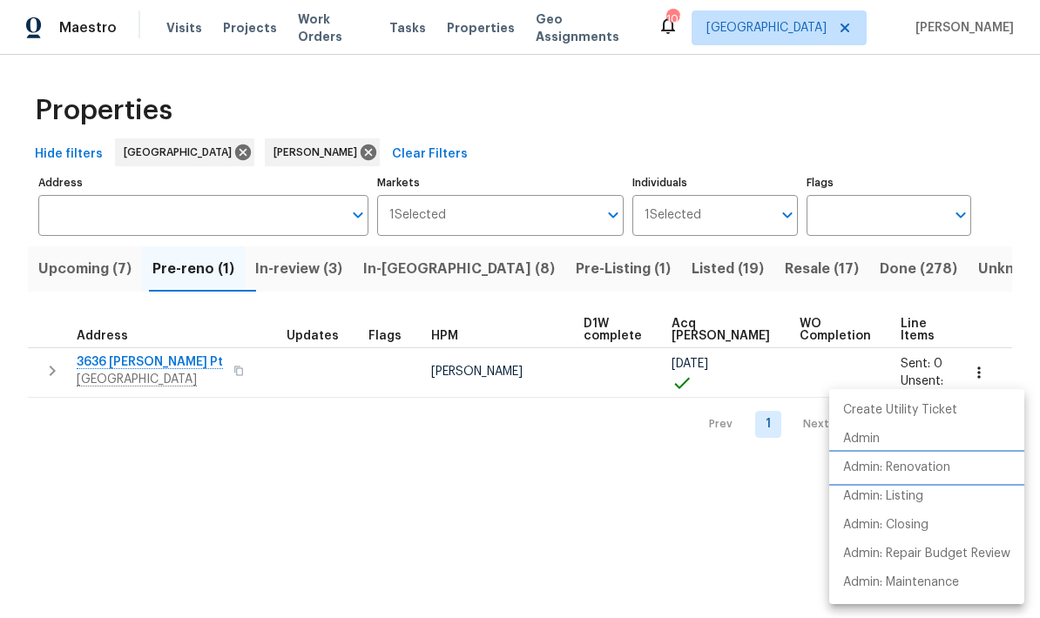
click at [927, 470] on p "Admin: Renovation" at bounding box center [896, 468] width 107 height 18
